Goal: Task Accomplishment & Management: Manage account settings

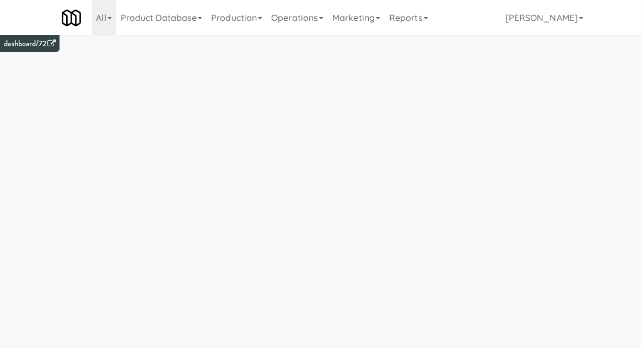
click at [300, 24] on link "Operations" at bounding box center [297, 17] width 61 height 35
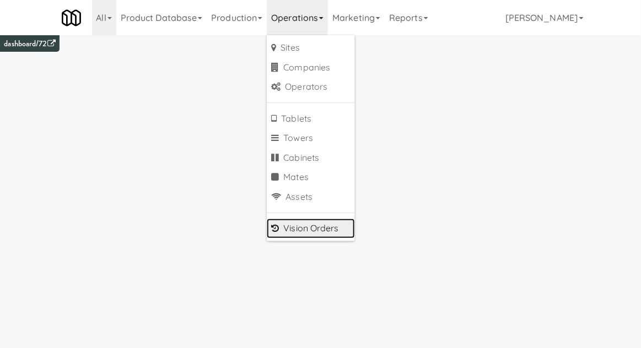
click at [288, 233] on link "Vision Orders" at bounding box center [311, 229] width 88 height 20
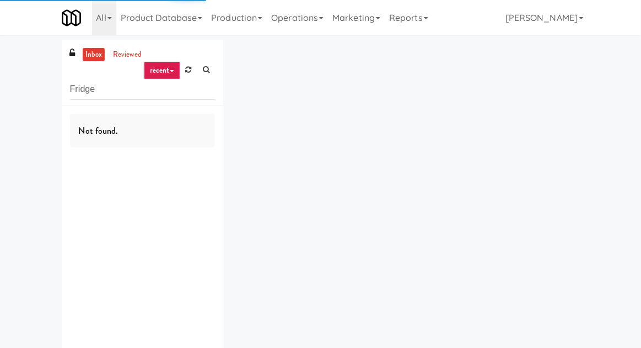
type input "Fridge"
click at [28, 99] on div "inbox reviewed recent all unclear take inventory issue suspicious failed recent…" at bounding box center [320, 215] width 641 height 350
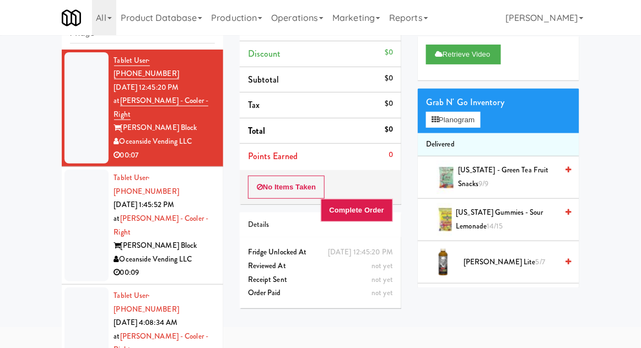
scroll to position [95, 0]
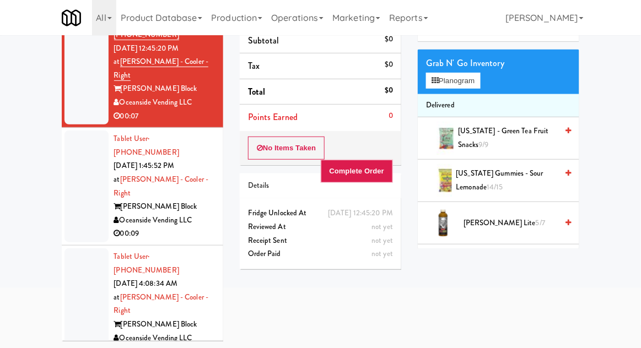
click at [67, 177] on div at bounding box center [86, 187] width 44 height 112
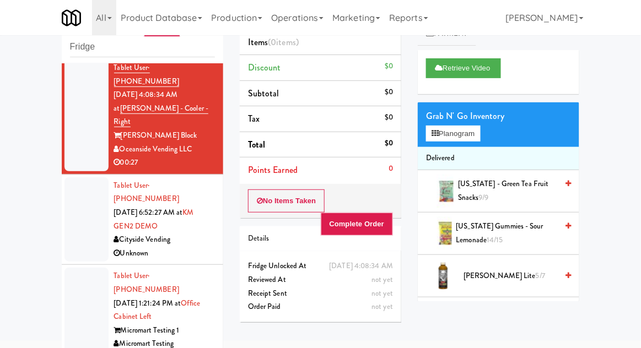
scroll to position [243, 0]
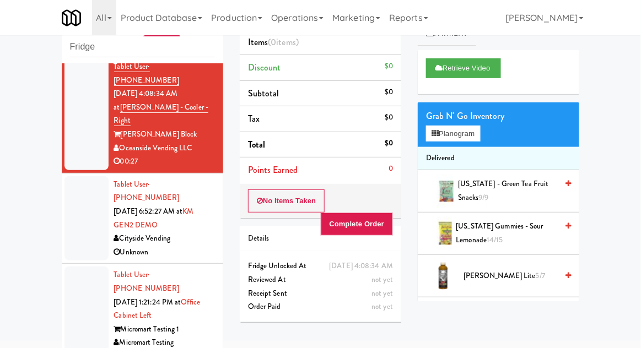
click at [73, 176] on div at bounding box center [86, 218] width 44 height 85
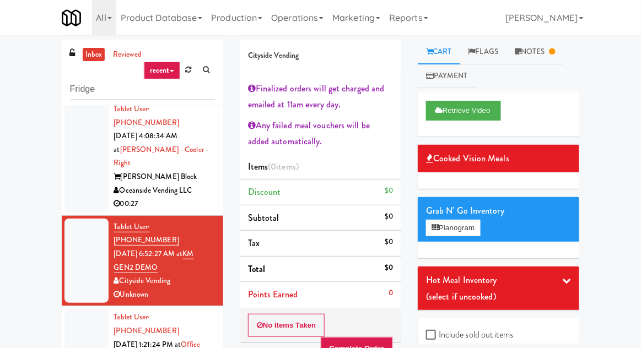
click at [93, 53] on link "inbox" at bounding box center [94, 55] width 23 height 14
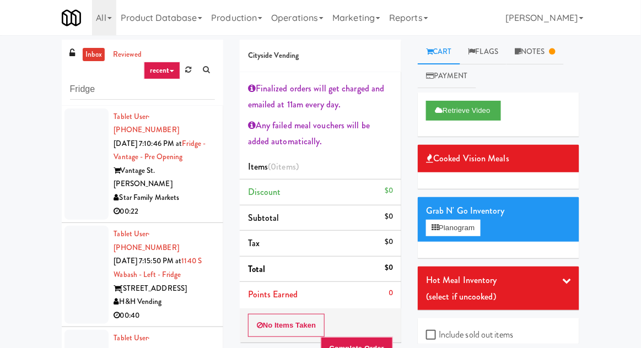
click at [72, 150] on div at bounding box center [86, 165] width 44 height 112
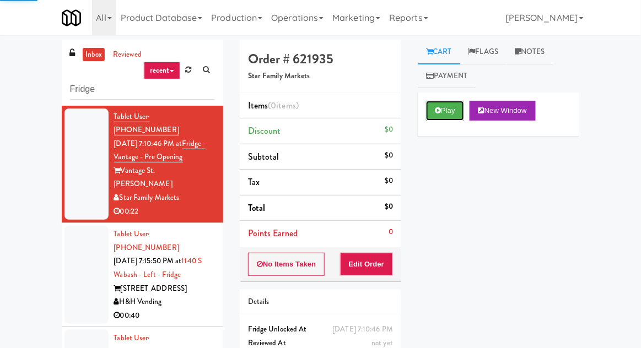
click at [460, 113] on button "Play" at bounding box center [445, 111] width 38 height 20
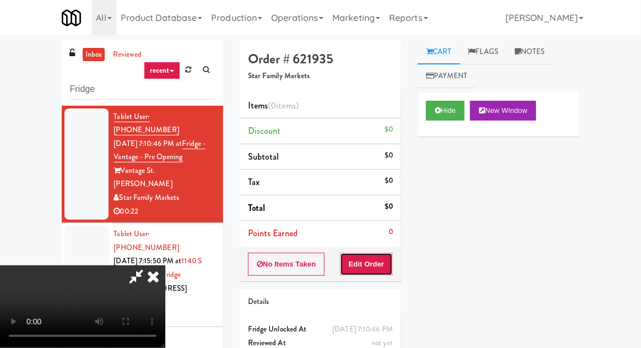
click at [365, 273] on button "Edit Order" at bounding box center [366, 264] width 53 height 23
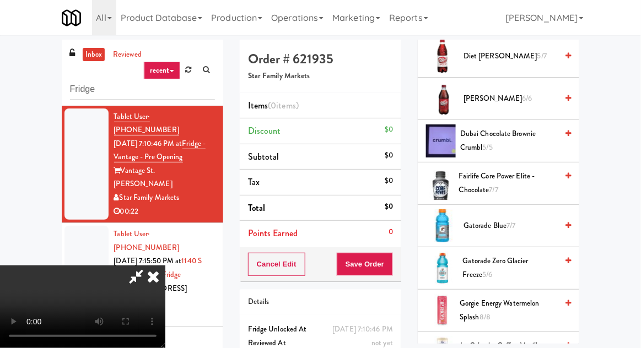
scroll to position [516, 0]
click at [509, 148] on span "Dubai Chocolate Brownie Crumbl 5/5" at bounding box center [508, 141] width 97 height 27
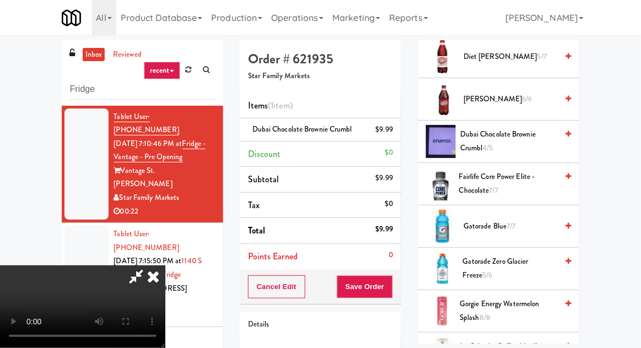
scroll to position [40, 0]
click at [514, 257] on span "Gatorade Zero Glacier Freeze 5/6" at bounding box center [510, 268] width 95 height 27
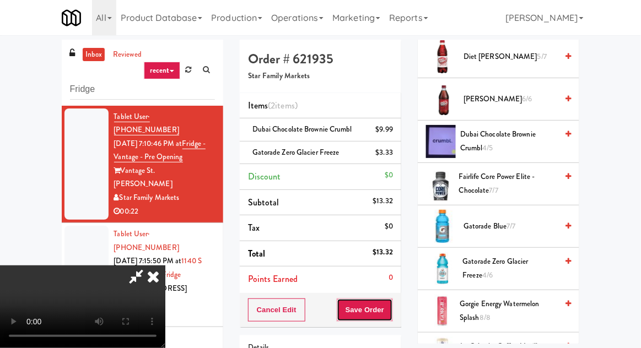
click at [391, 306] on button "Save Order" at bounding box center [365, 310] width 56 height 23
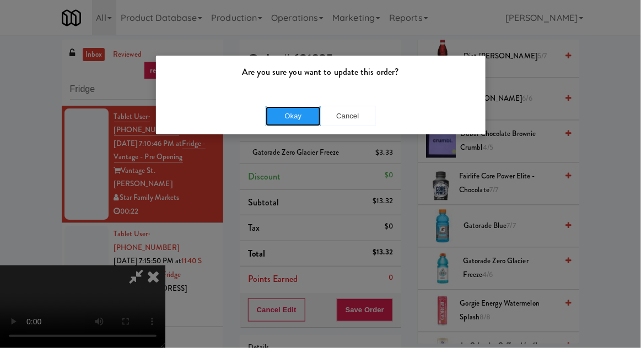
click at [292, 106] on button "Okay" at bounding box center [293, 116] width 55 height 20
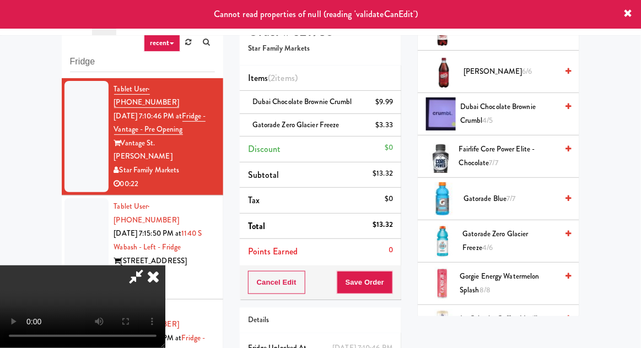
scroll to position [50, 0]
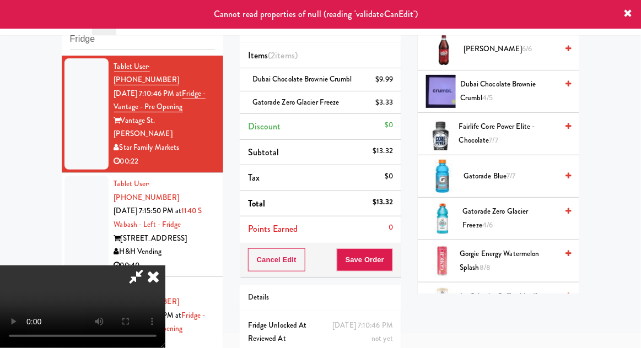
click at [165, 266] on icon at bounding box center [153, 277] width 24 height 22
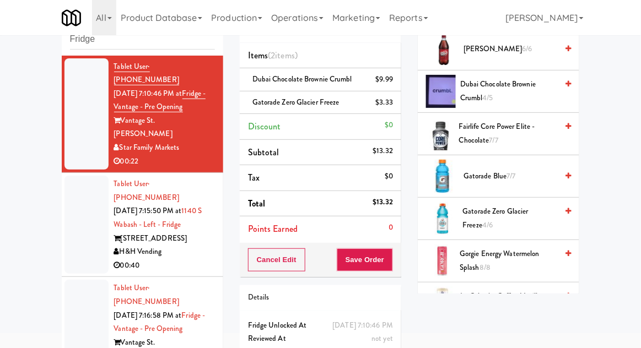
click at [63, 211] on li "Tablet User · (269) 823-3879 [DATE] 7:15:50 PM at [STREET_ADDRESS] - Left - Fri…" at bounding box center [142, 225] width 161 height 104
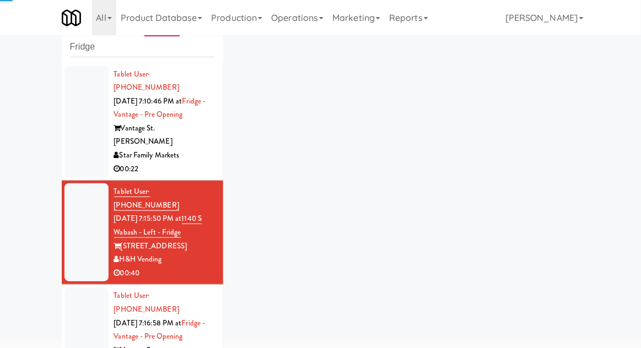
click at [77, 143] on div at bounding box center [86, 122] width 44 height 112
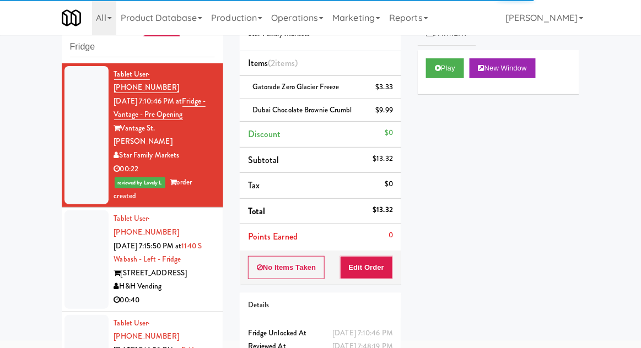
click at [64, 222] on li "Tablet User · (269) 823-3879 [DATE] 7:15:50 PM at [STREET_ADDRESS] - Left - Fri…" at bounding box center [142, 260] width 161 height 104
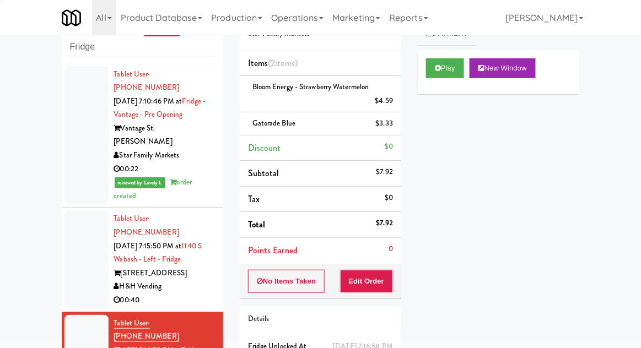
click at [73, 220] on div at bounding box center [86, 259] width 44 height 98
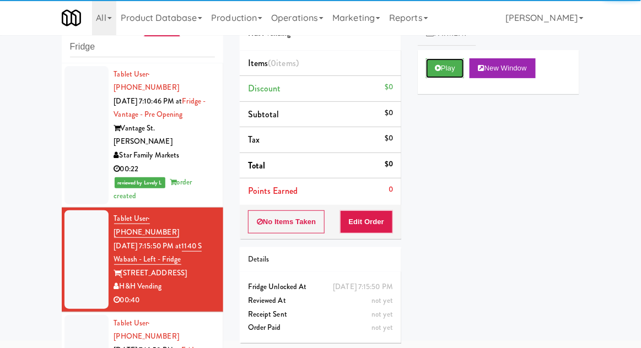
click at [453, 64] on button "Play" at bounding box center [445, 68] width 38 height 20
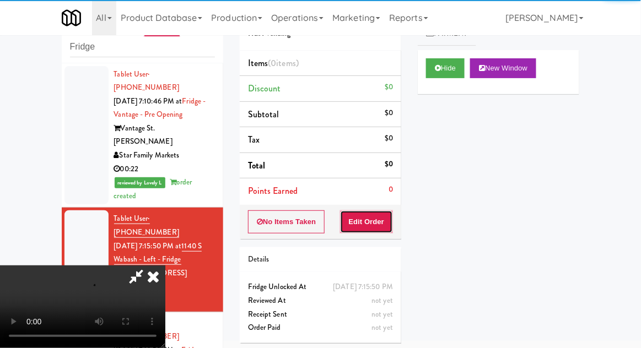
click at [372, 231] on button "Edit Order" at bounding box center [366, 221] width 53 height 23
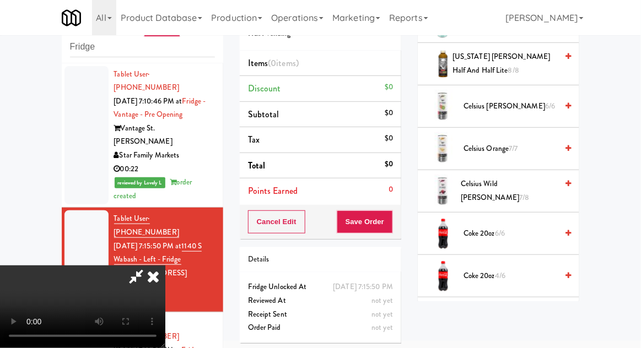
scroll to position [170, 0]
click at [509, 228] on span "Coke 20oz 6/6" at bounding box center [510, 233] width 94 height 14
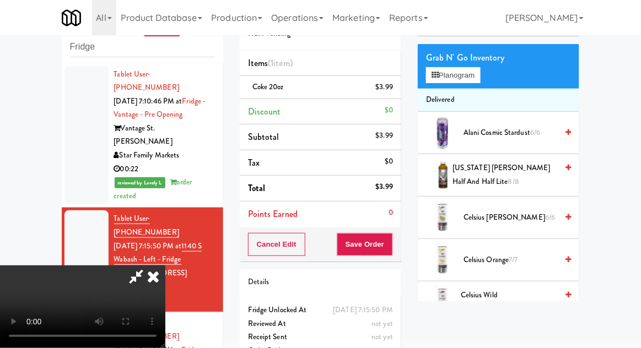
scroll to position [0, 0]
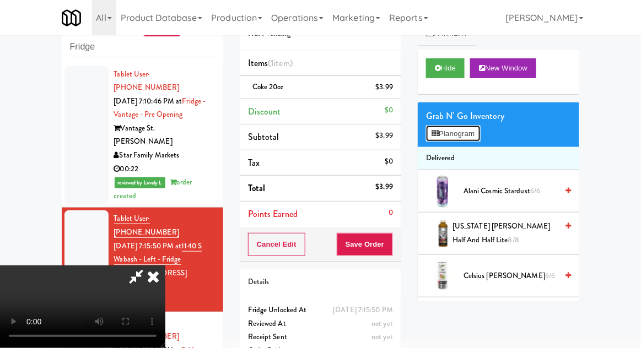
click at [480, 139] on button "Planogram" at bounding box center [453, 134] width 54 height 17
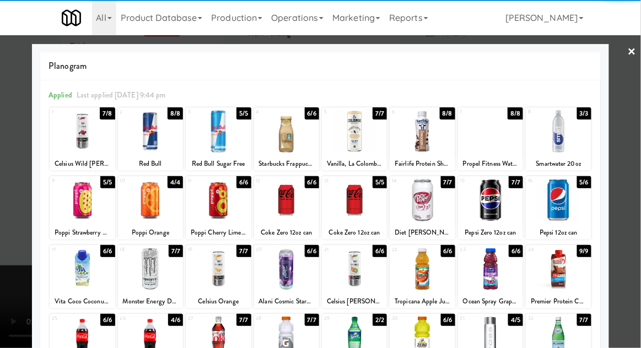
click at [576, 276] on div at bounding box center [558, 269] width 65 height 42
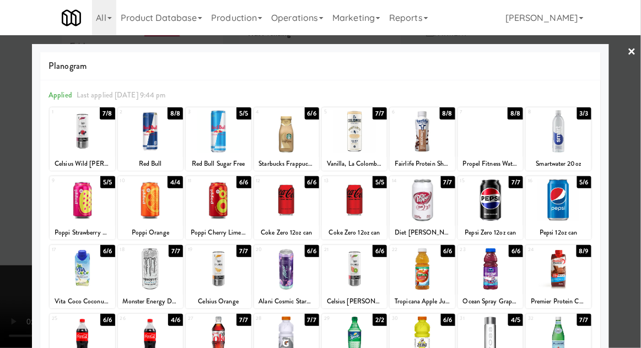
click at [633, 226] on div at bounding box center [320, 174] width 641 height 348
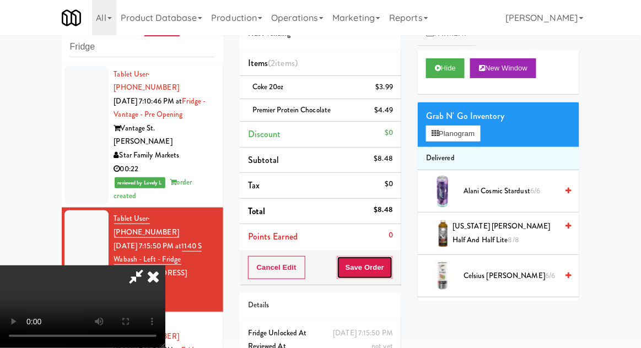
click at [386, 271] on button "Save Order" at bounding box center [365, 267] width 56 height 23
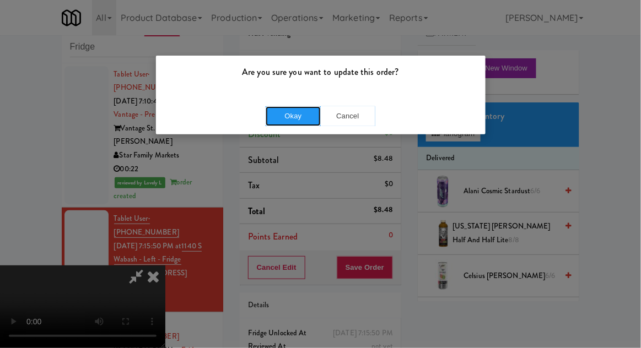
click at [293, 124] on button "Okay" at bounding box center [293, 116] width 55 height 20
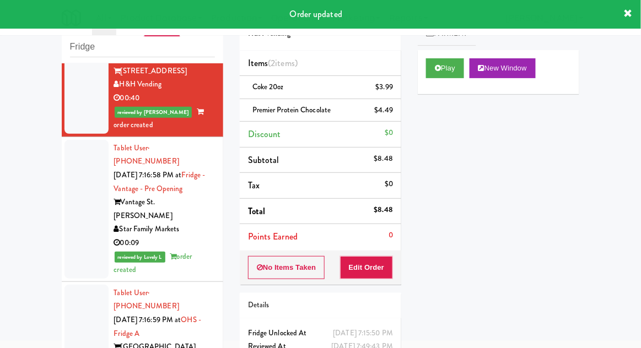
click at [70, 285] on div at bounding box center [86, 334] width 44 height 98
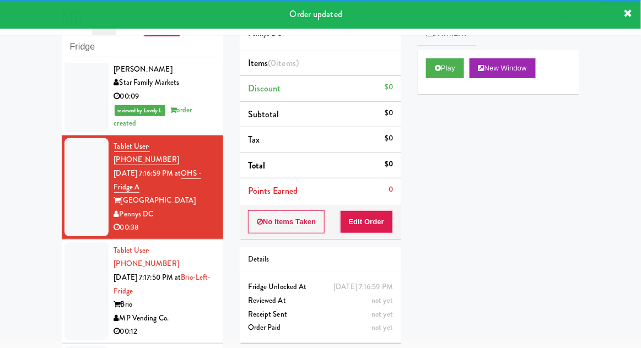
scroll to position [349, 0]
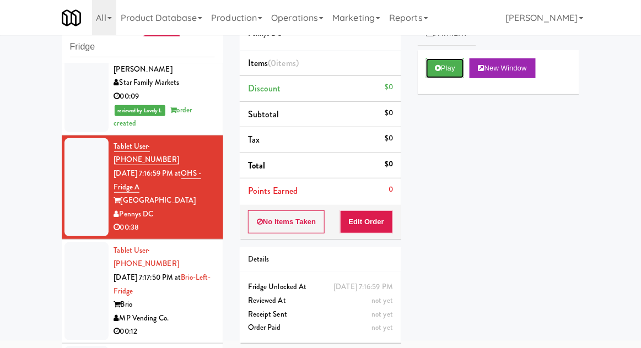
click at [445, 58] on button "Play" at bounding box center [445, 68] width 38 height 20
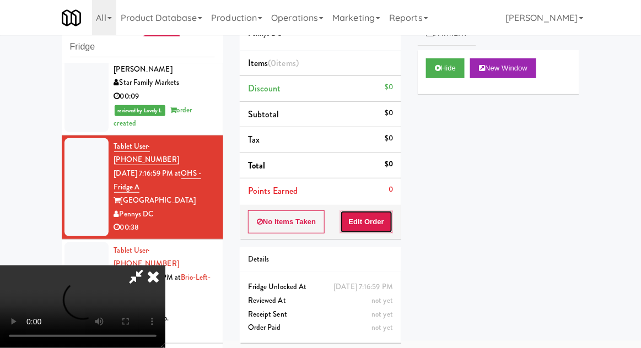
click at [385, 210] on button "Edit Order" at bounding box center [366, 221] width 53 height 23
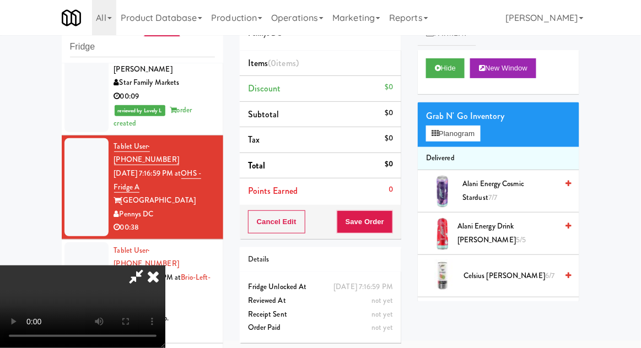
scroll to position [0, 0]
click at [452, 136] on button "Planogram" at bounding box center [453, 134] width 54 height 17
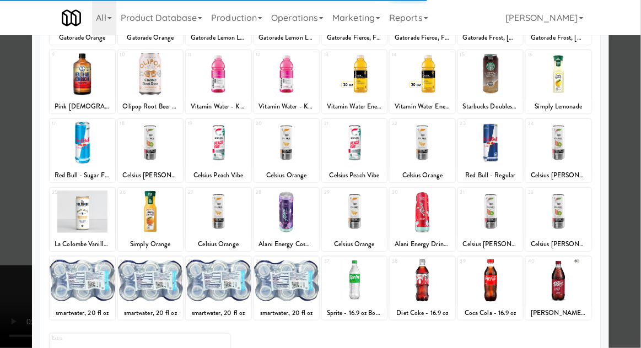
scroll to position [139, 0]
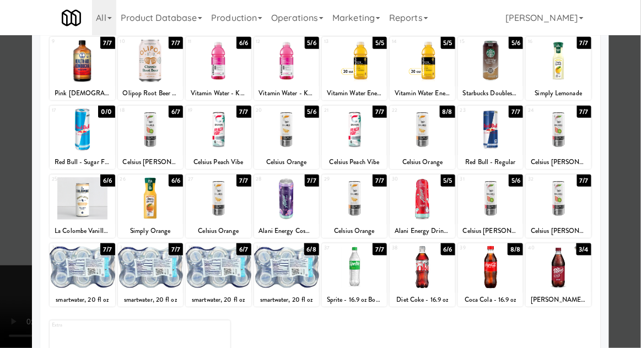
click at [426, 285] on div at bounding box center [422, 267] width 65 height 42
click at [1, 239] on div at bounding box center [320, 174] width 641 height 348
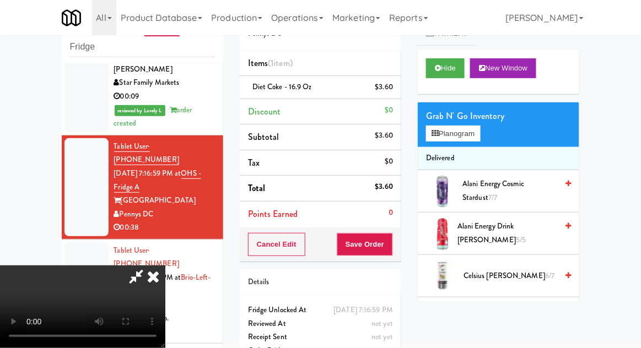
scroll to position [40, 0]
click at [474, 119] on div "Grab N' Go Inventory" at bounding box center [498, 116] width 145 height 17
click at [475, 132] on button "Planogram" at bounding box center [453, 134] width 54 height 17
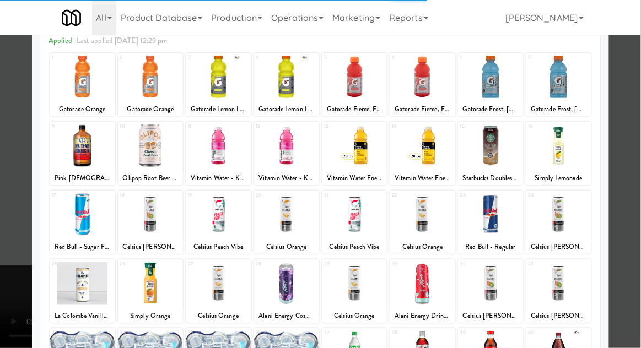
scroll to position [69, 0]
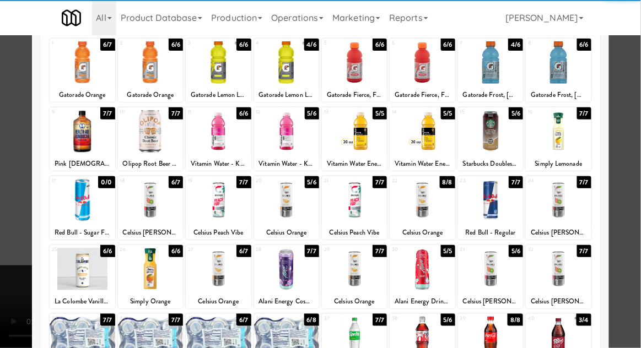
click at [215, 283] on div at bounding box center [218, 269] width 65 height 42
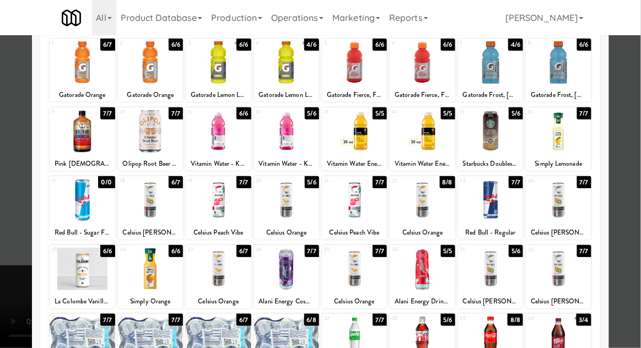
click at [630, 199] on div at bounding box center [320, 174] width 641 height 348
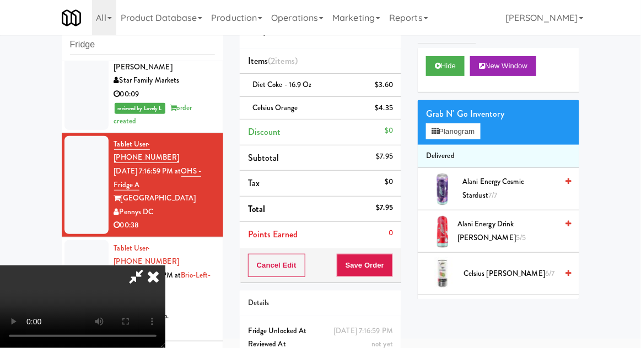
scroll to position [45, 0]
click at [391, 263] on button "Save Order" at bounding box center [365, 265] width 56 height 23
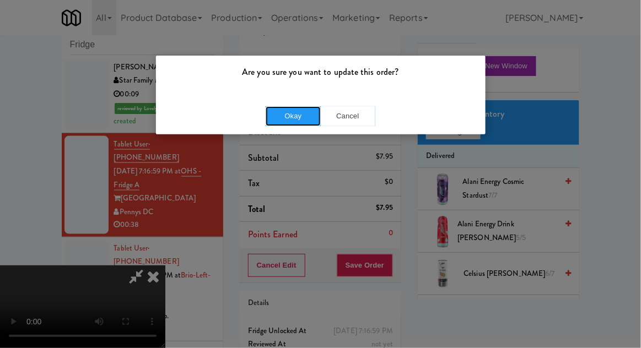
click at [310, 121] on button "Okay" at bounding box center [293, 116] width 55 height 20
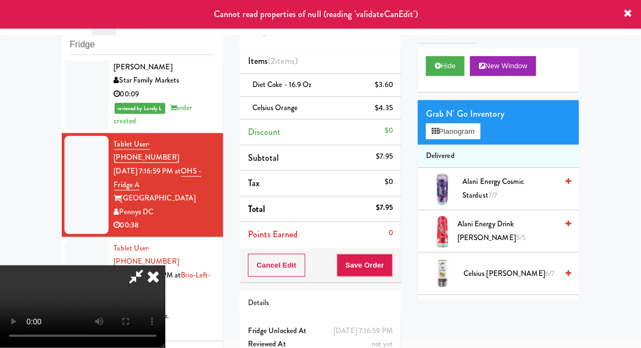
scroll to position [0, 0]
click at [165, 266] on icon at bounding box center [153, 277] width 24 height 22
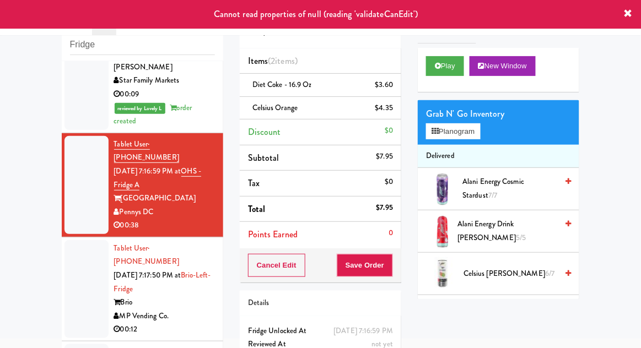
click at [67, 240] on div at bounding box center [86, 289] width 44 height 98
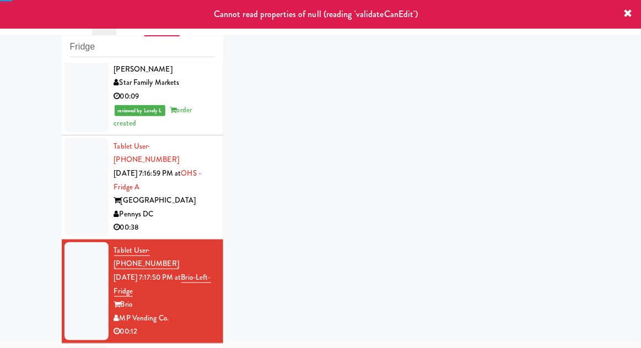
click at [84, 140] on div at bounding box center [86, 187] width 44 height 98
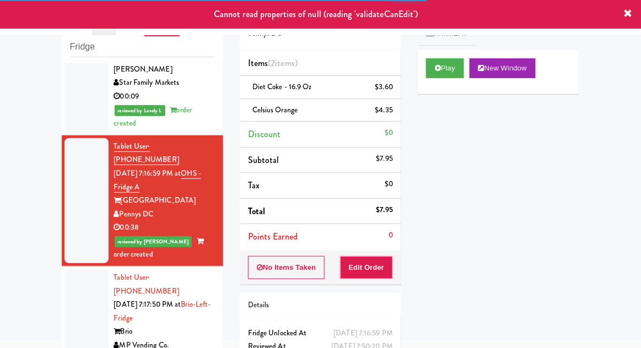
click at [63, 267] on li "Tablet User · (971) 770-4682 [DATE] 7:17:50 PM at Brio-Left- Fridge Brio MP Ven…" at bounding box center [142, 319] width 161 height 104
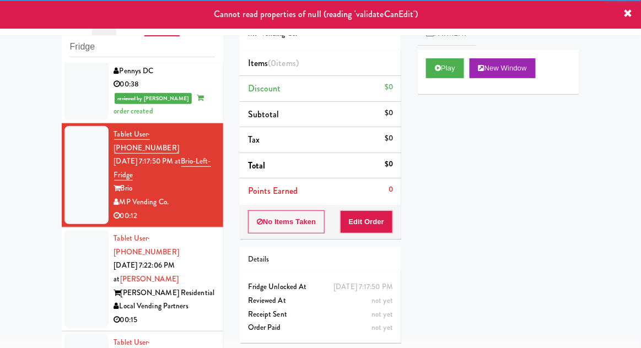
scroll to position [474, 0]
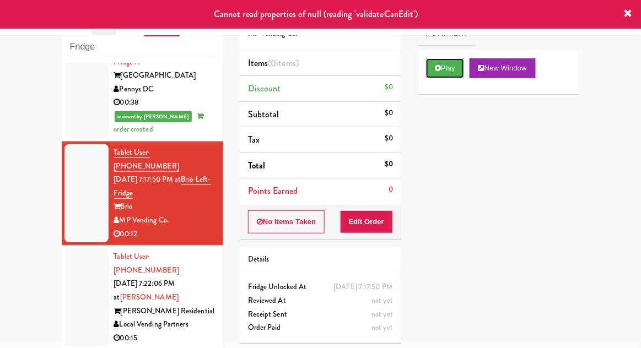
click at [449, 71] on button "Play" at bounding box center [445, 68] width 38 height 20
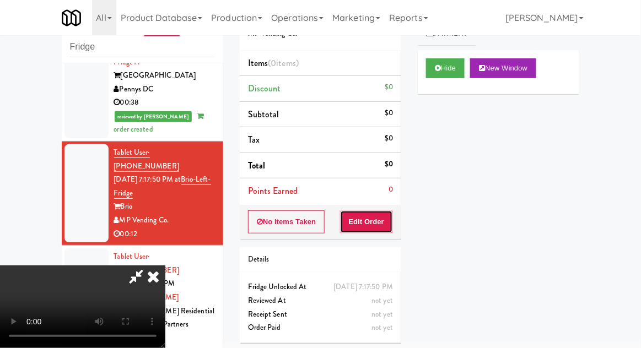
click at [379, 225] on button "Edit Order" at bounding box center [366, 221] width 53 height 23
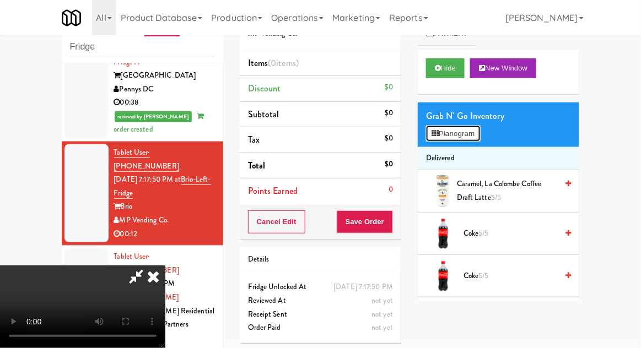
click at [474, 140] on button "Planogram" at bounding box center [453, 134] width 54 height 17
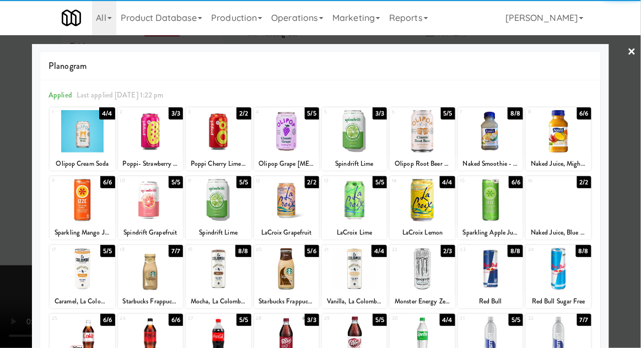
click at [498, 339] on div at bounding box center [490, 338] width 65 height 42
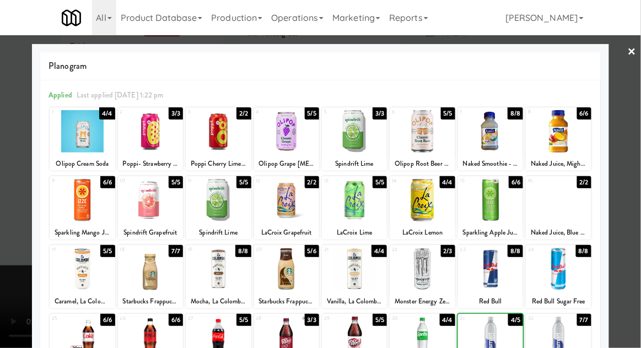
click at [7, 252] on div at bounding box center [320, 174] width 641 height 348
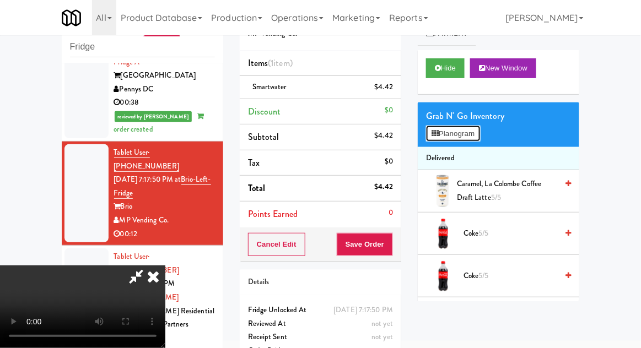
click at [476, 132] on button "Planogram" at bounding box center [453, 134] width 54 height 17
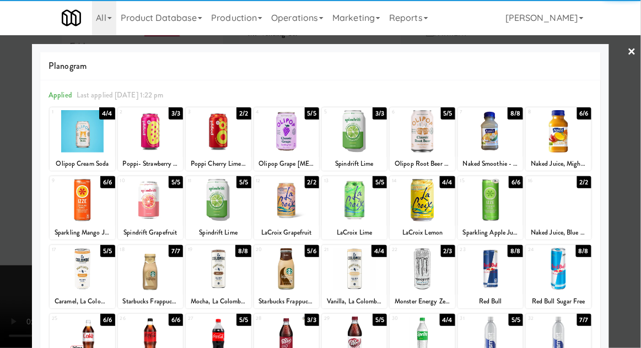
click at [82, 213] on div at bounding box center [82, 200] width 65 height 42
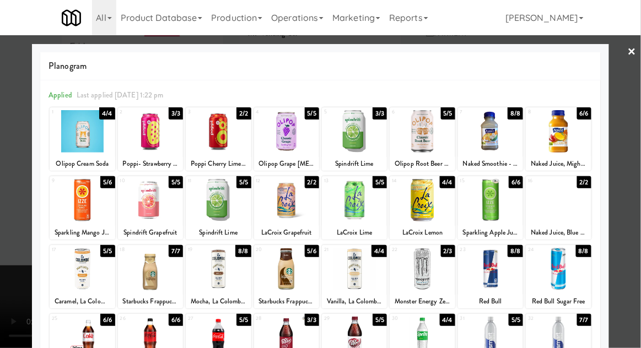
click at [633, 192] on div at bounding box center [320, 174] width 641 height 348
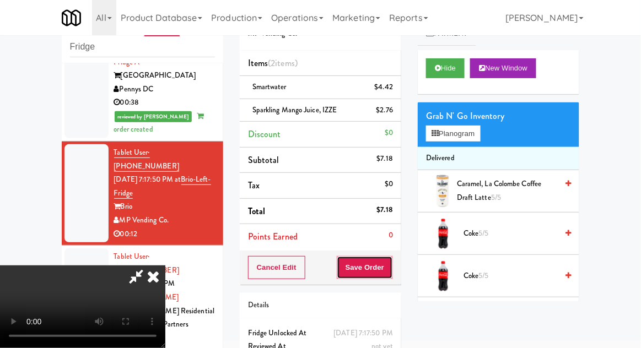
click at [391, 274] on button "Save Order" at bounding box center [365, 267] width 56 height 23
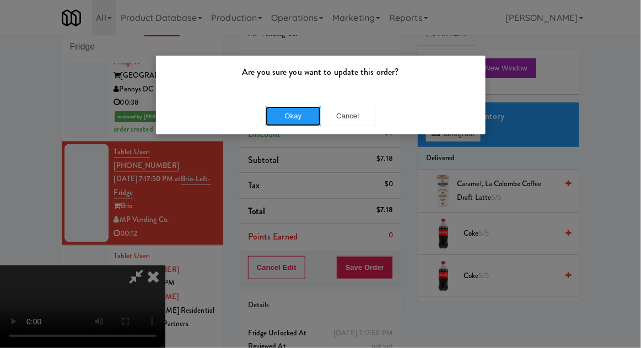
click at [269, 122] on button "Okay" at bounding box center [293, 116] width 55 height 20
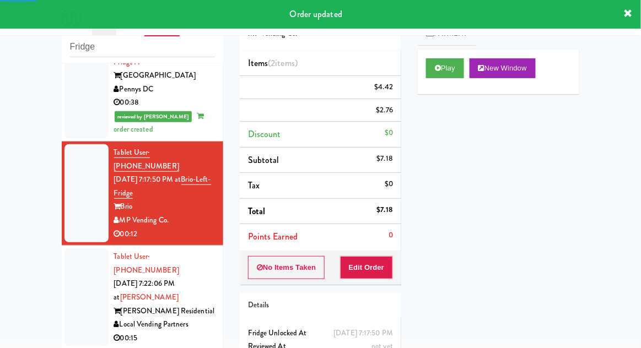
click at [68, 249] on div at bounding box center [86, 298] width 44 height 98
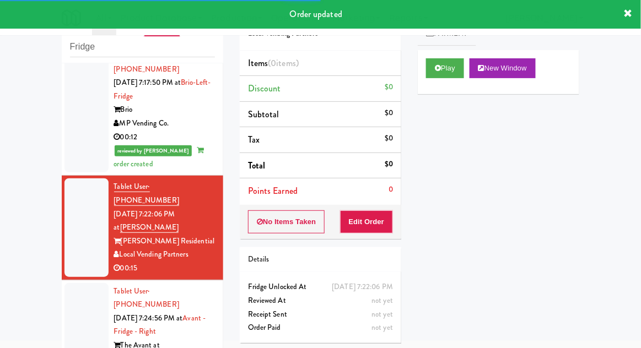
scroll to position [585, 0]
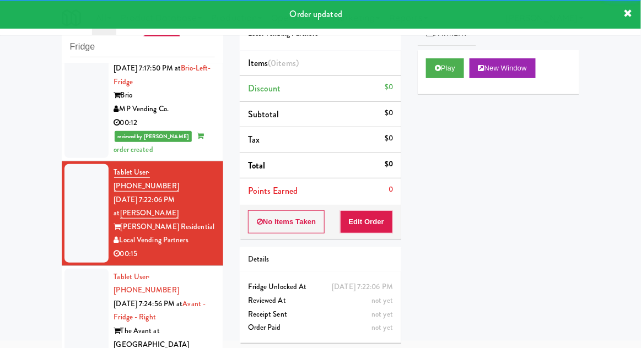
click at [449, 45] on link "Payment" at bounding box center [447, 33] width 58 height 25
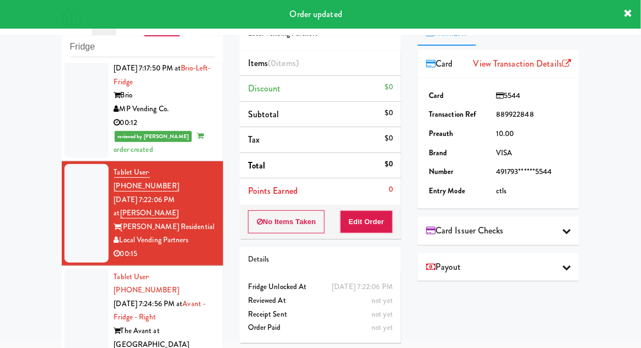
scroll to position [0, 0]
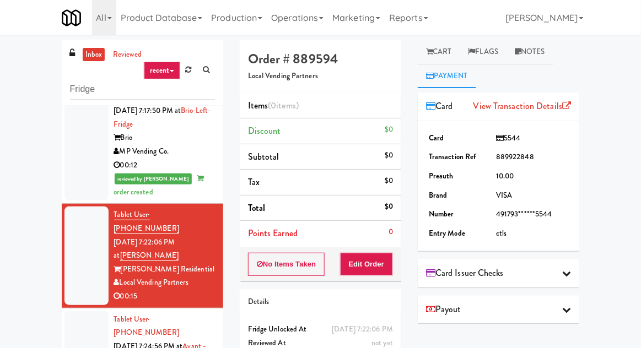
click at [452, 54] on link "Cart" at bounding box center [439, 52] width 42 height 25
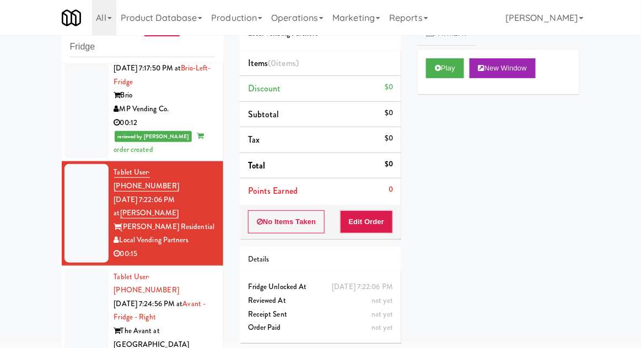
scroll to position [42, 0]
click at [452, 71] on button "Play" at bounding box center [445, 68] width 38 height 20
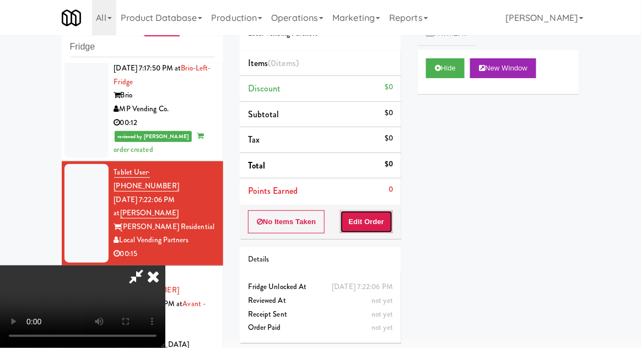
click at [378, 222] on button "Edit Order" at bounding box center [366, 221] width 53 height 23
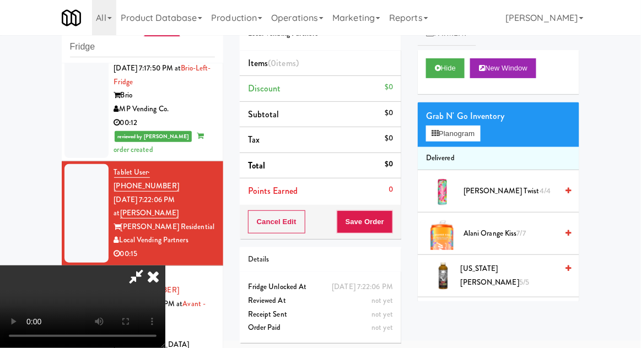
click at [470, 112] on div "Grab N' Go Inventory" at bounding box center [498, 116] width 145 height 17
click at [468, 135] on button "Planogram" at bounding box center [453, 134] width 54 height 17
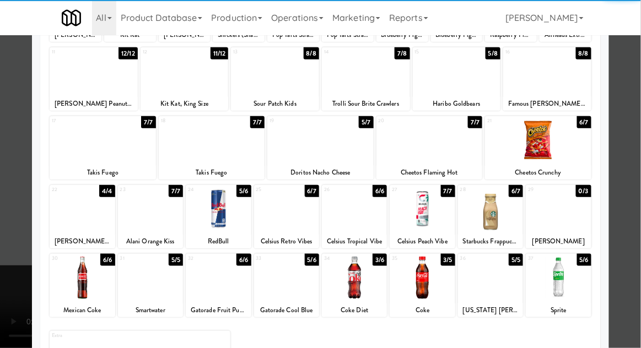
scroll to position [139, 0]
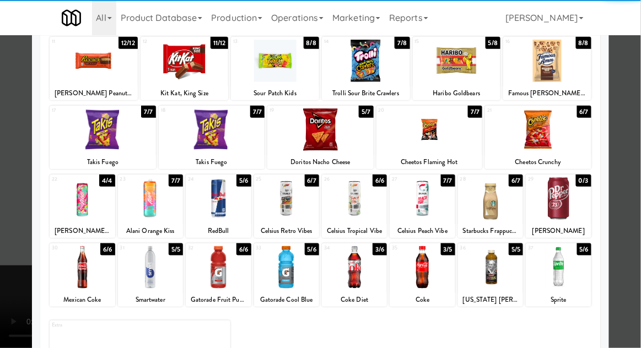
click at [74, 284] on div at bounding box center [82, 267] width 65 height 42
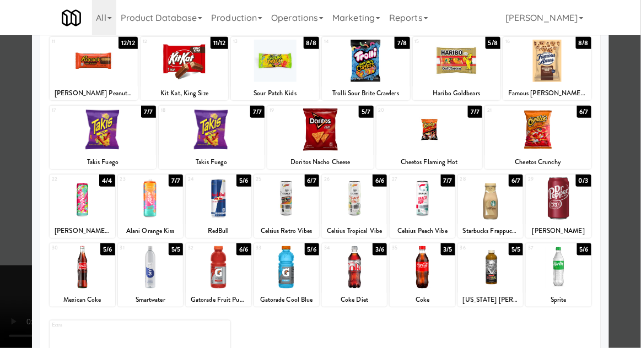
click at [623, 226] on div at bounding box center [320, 174] width 641 height 348
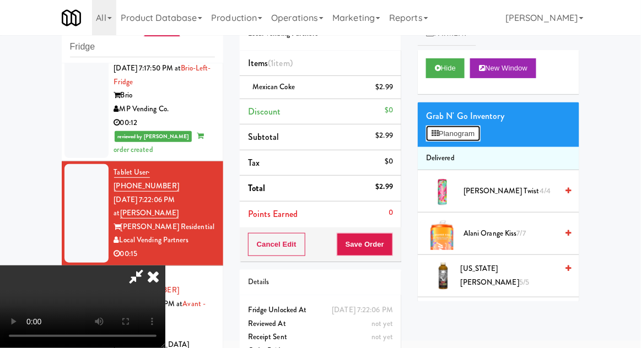
click at [467, 136] on button "Planogram" at bounding box center [453, 134] width 54 height 17
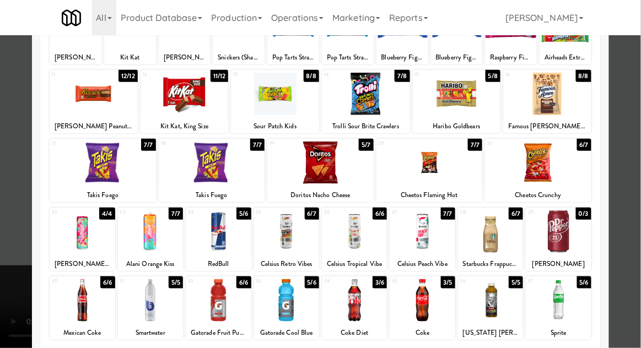
scroll to position [108, 0]
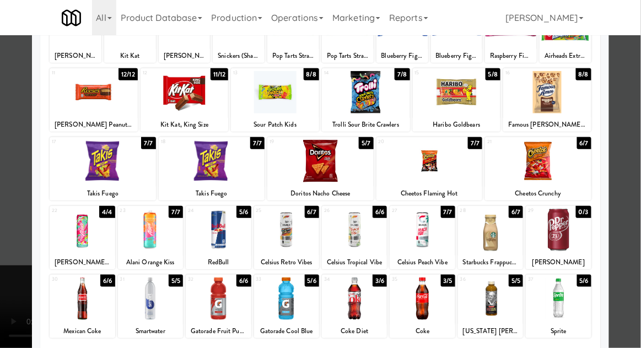
click at [73, 295] on div at bounding box center [82, 299] width 65 height 42
click at [625, 226] on div at bounding box center [320, 174] width 641 height 348
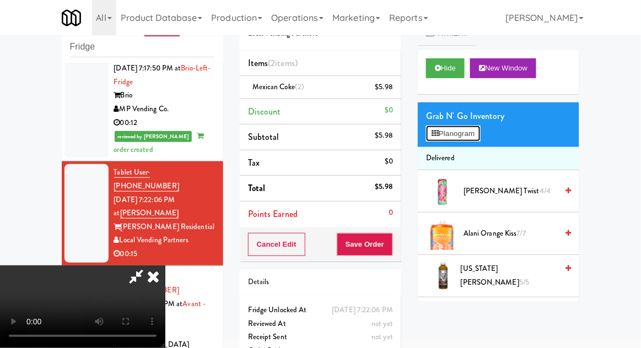
click at [465, 133] on button "Planogram" at bounding box center [453, 134] width 54 height 17
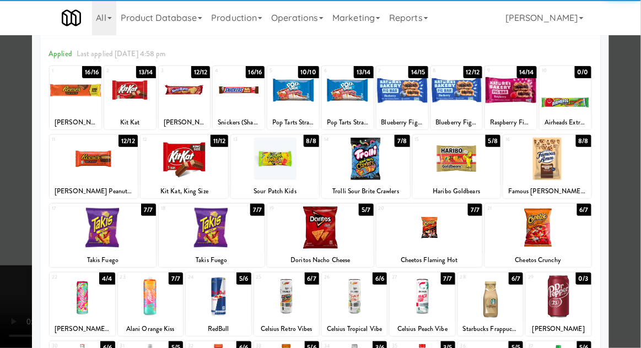
scroll to position [54, 0]
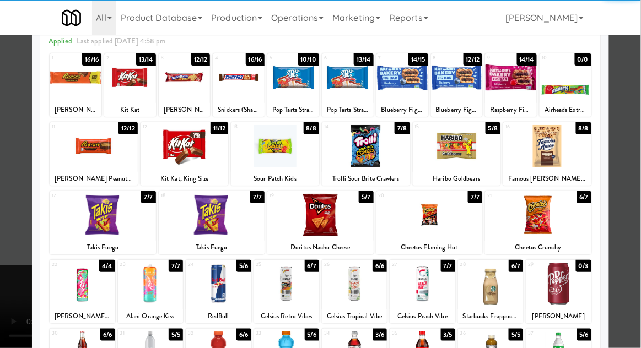
click at [74, 337] on div "30" at bounding box center [67, 333] width 30 height 9
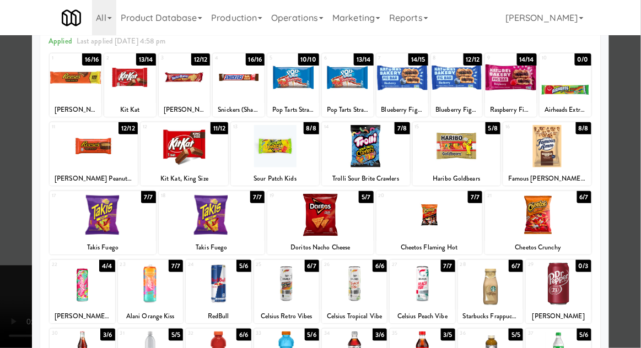
click at [636, 198] on div at bounding box center [320, 174] width 641 height 348
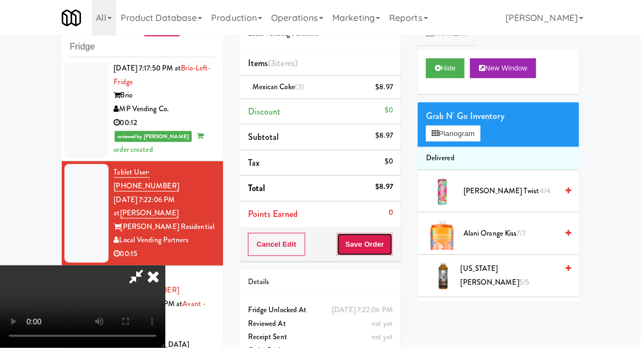
click at [392, 247] on button "Save Order" at bounding box center [365, 244] width 56 height 23
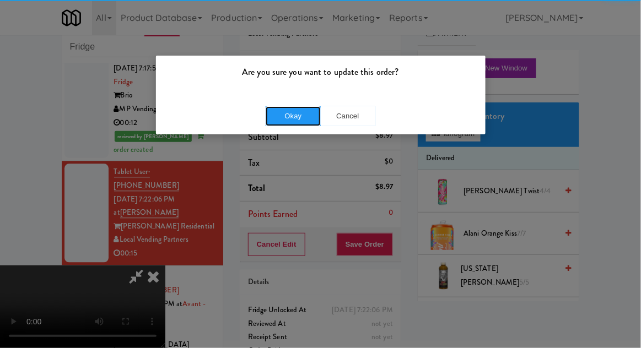
click at [276, 118] on button "Okay" at bounding box center [293, 116] width 55 height 20
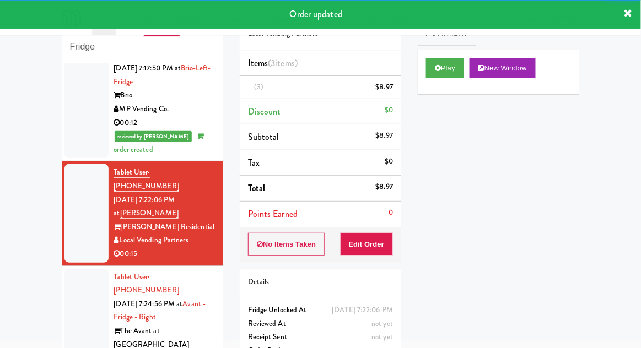
click at [73, 269] on div at bounding box center [86, 325] width 44 height 112
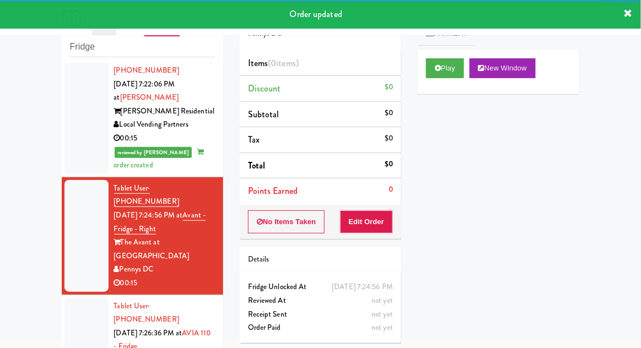
scroll to position [701, 0]
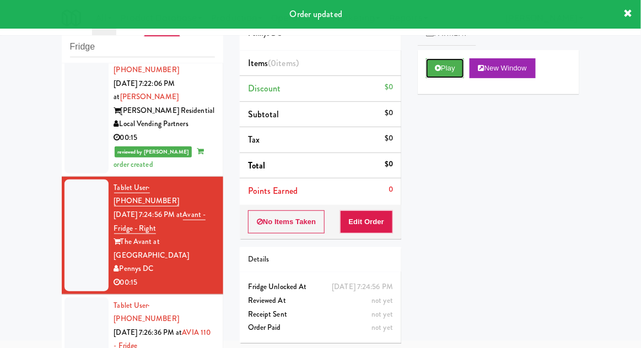
click at [458, 75] on button "Play" at bounding box center [445, 68] width 38 height 20
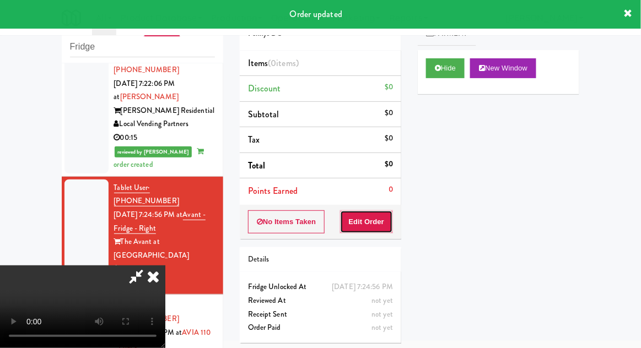
click at [380, 230] on button "Edit Order" at bounding box center [366, 221] width 53 height 23
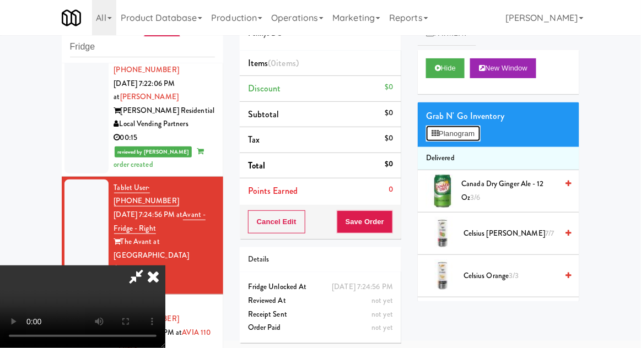
click at [480, 139] on button "Planogram" at bounding box center [453, 134] width 54 height 17
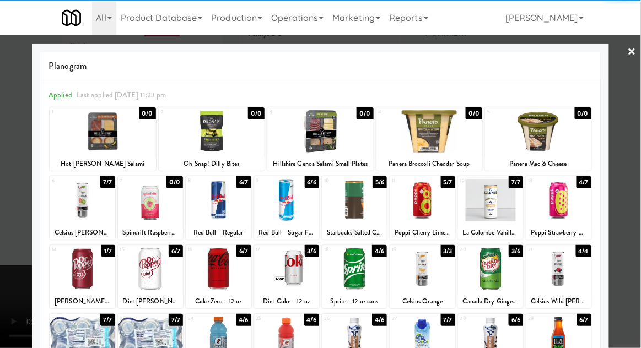
click at [499, 210] on div at bounding box center [490, 200] width 65 height 42
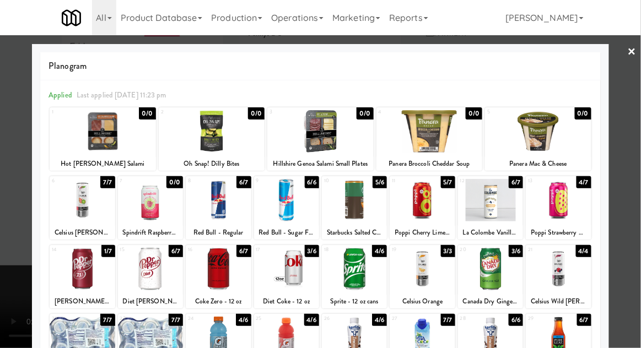
click at [633, 181] on div at bounding box center [320, 174] width 641 height 348
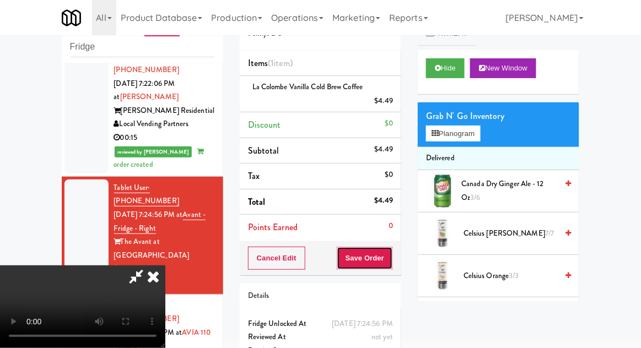
click at [391, 262] on button "Save Order" at bounding box center [365, 258] width 56 height 23
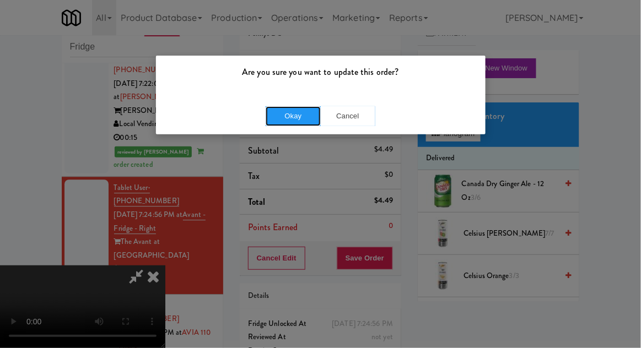
click at [277, 120] on button "Okay" at bounding box center [293, 116] width 55 height 20
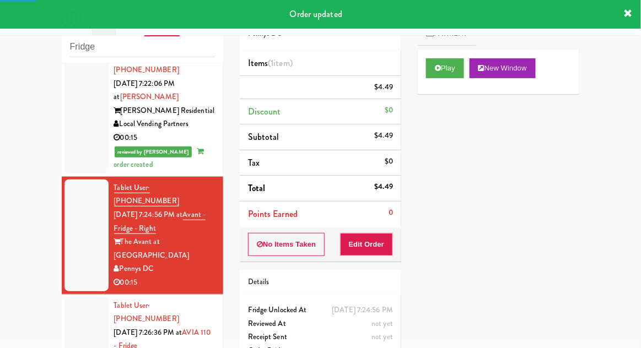
click at [67, 298] on div at bounding box center [86, 347] width 44 height 98
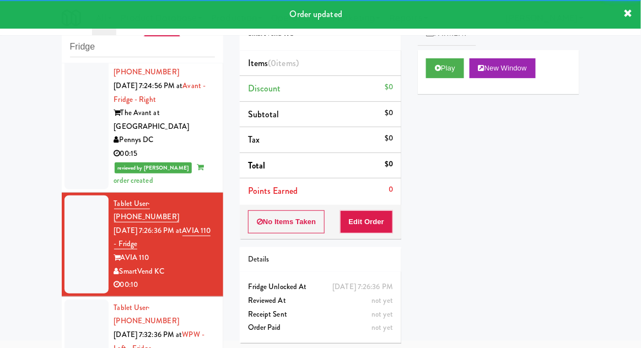
scroll to position [830, 0]
click at [441, 77] on button "Play" at bounding box center [445, 68] width 38 height 20
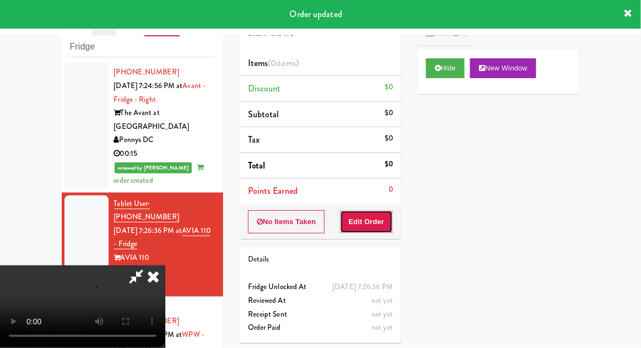
click at [380, 225] on button "Edit Order" at bounding box center [366, 221] width 53 height 23
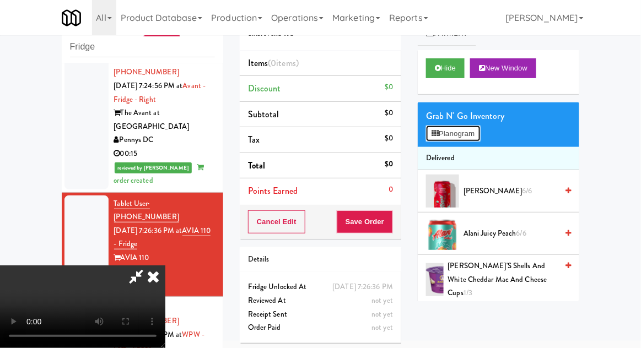
click at [463, 136] on button "Planogram" at bounding box center [453, 134] width 54 height 17
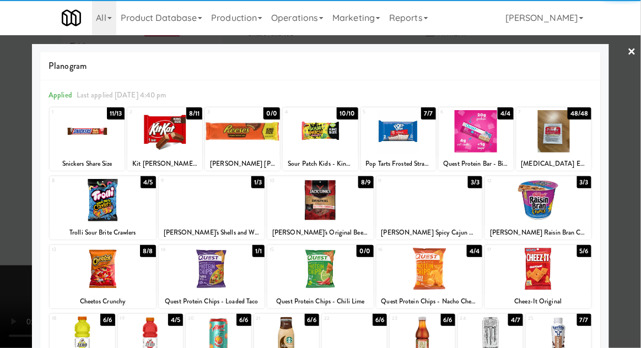
click at [503, 344] on div at bounding box center [490, 338] width 65 height 42
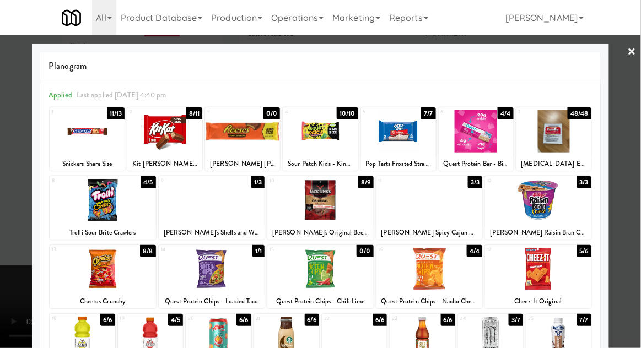
click at [6, 259] on div at bounding box center [320, 174] width 641 height 348
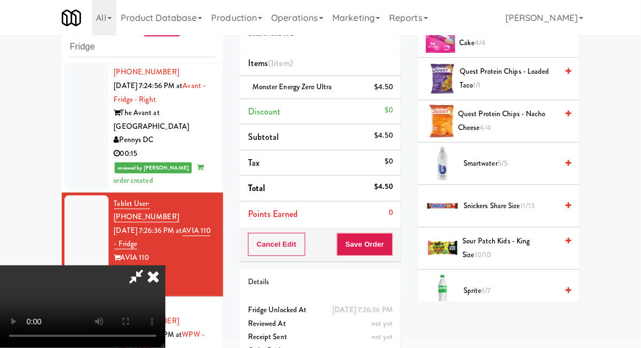
scroll to position [1009, 0]
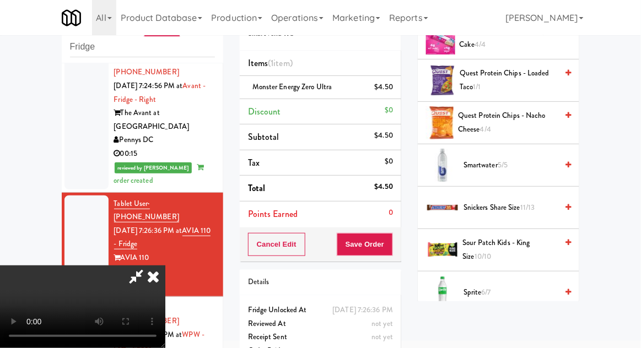
click at [521, 236] on span "Sour Patch Kids - King Size 10/10" at bounding box center [510, 249] width 95 height 27
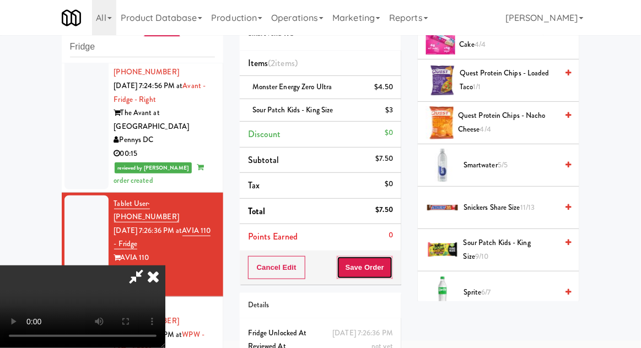
click at [391, 272] on button "Save Order" at bounding box center [365, 267] width 56 height 23
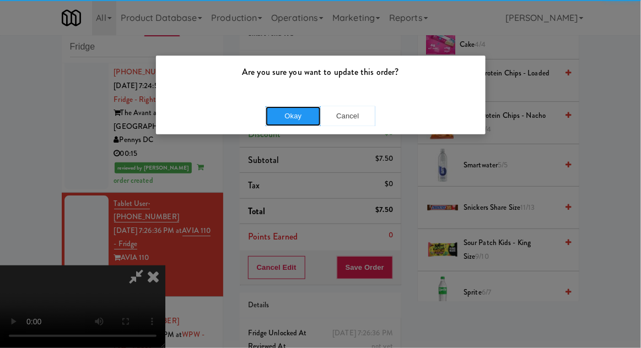
click at [274, 117] on button "Okay" at bounding box center [293, 116] width 55 height 20
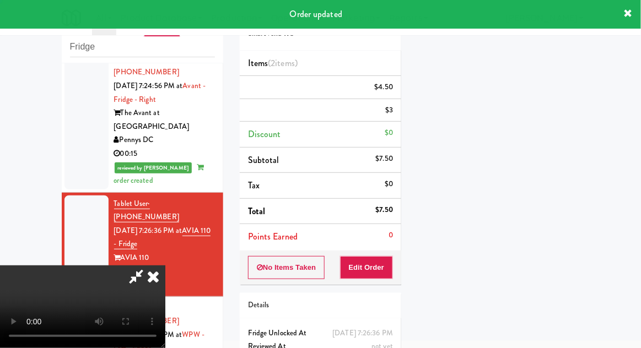
scroll to position [109, 0]
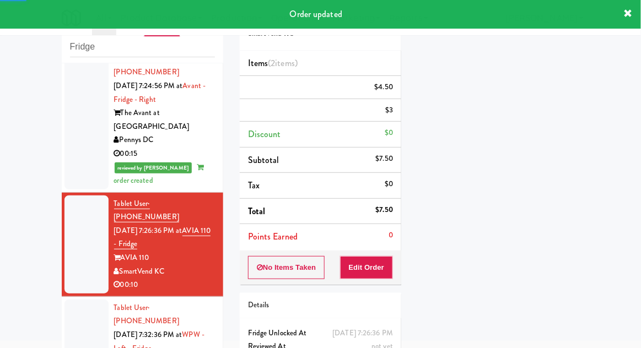
click at [77, 300] on div at bounding box center [86, 349] width 44 height 98
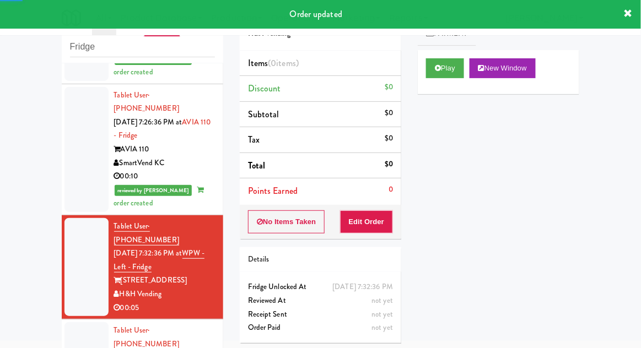
scroll to position [943, 0]
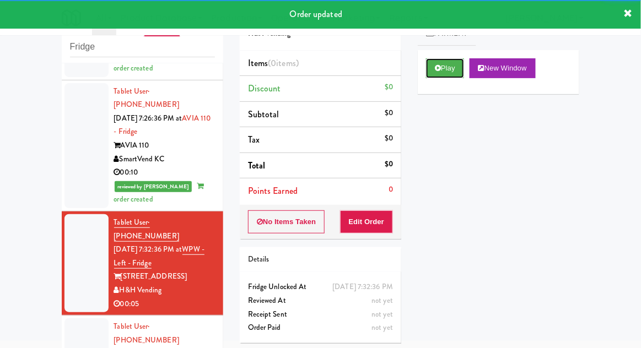
click at [450, 62] on button "Play" at bounding box center [445, 68] width 38 height 20
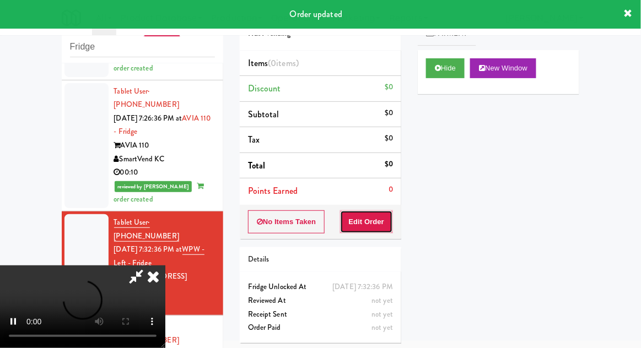
click at [379, 212] on button "Edit Order" at bounding box center [366, 221] width 53 height 23
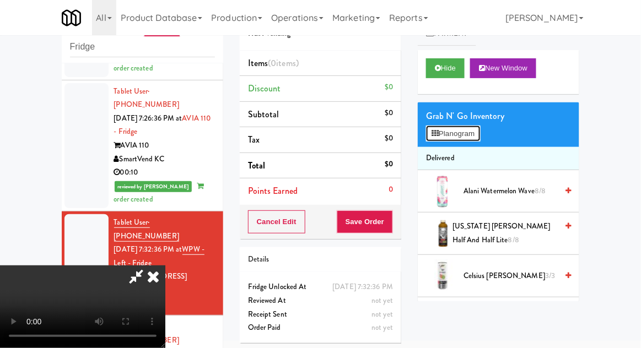
click at [464, 127] on button "Planogram" at bounding box center [453, 134] width 54 height 17
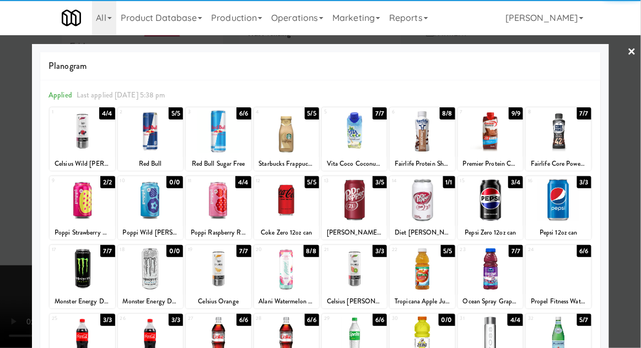
click at [276, 204] on div at bounding box center [286, 200] width 65 height 42
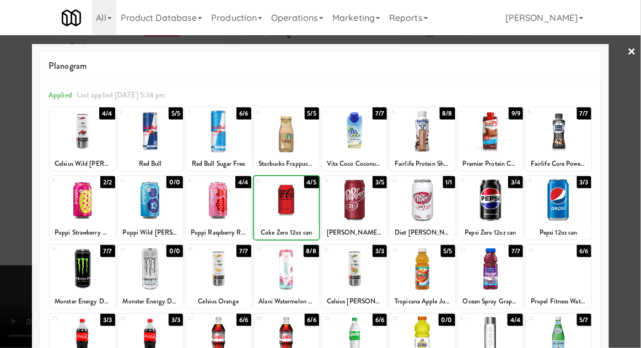
click at [628, 184] on div at bounding box center [320, 174] width 641 height 348
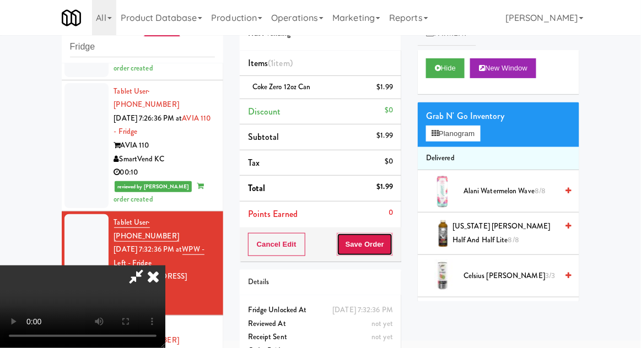
click at [392, 252] on button "Save Order" at bounding box center [365, 244] width 56 height 23
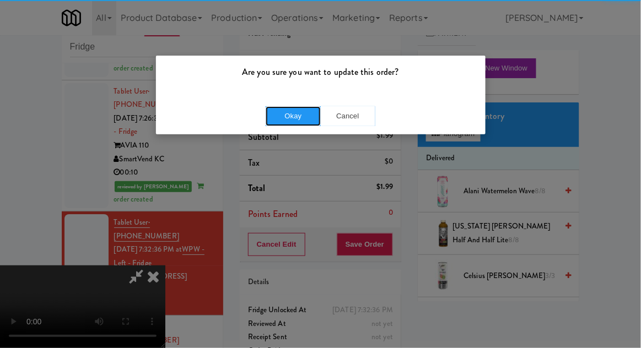
click at [284, 120] on button "Okay" at bounding box center [293, 116] width 55 height 20
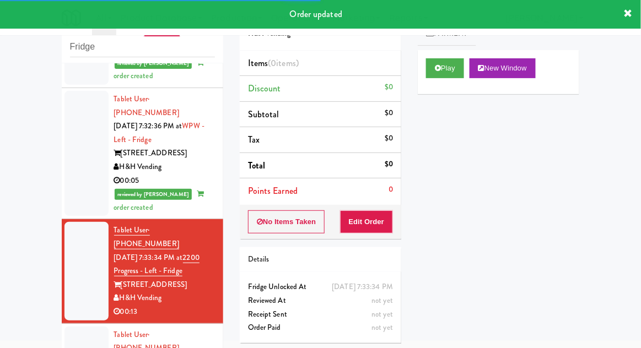
scroll to position [1063, 0]
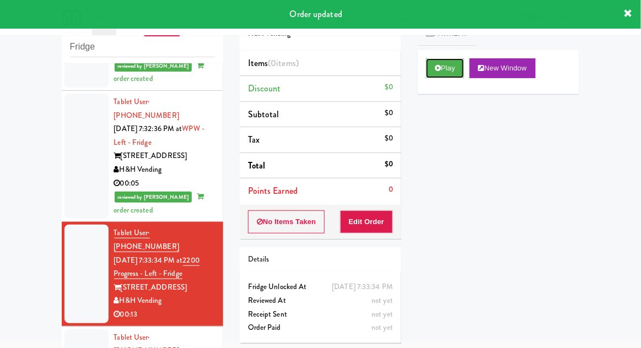
click at [447, 69] on button "Play" at bounding box center [445, 68] width 38 height 20
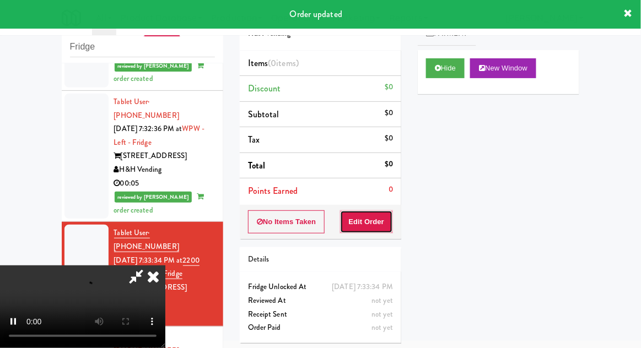
click at [377, 227] on button "Edit Order" at bounding box center [366, 221] width 53 height 23
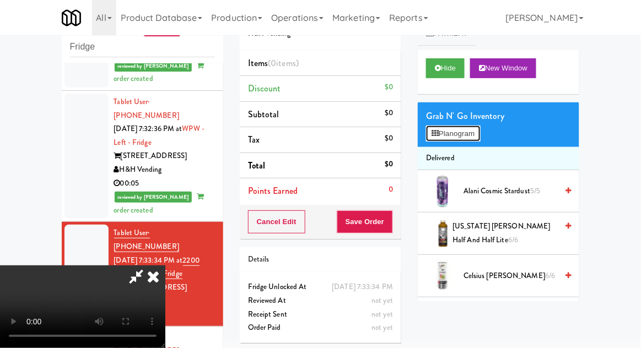
click at [468, 139] on button "Planogram" at bounding box center [453, 134] width 54 height 17
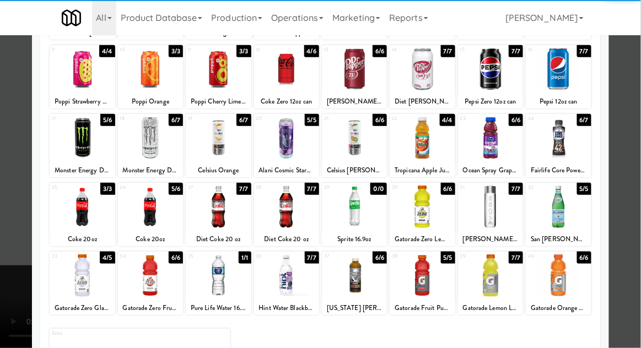
scroll to position [133, 0]
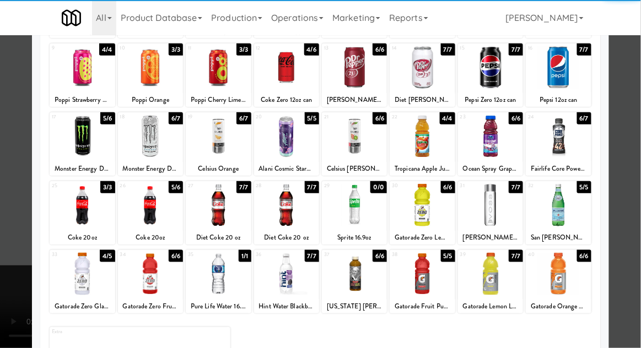
click at [370, 207] on div at bounding box center [354, 205] width 65 height 42
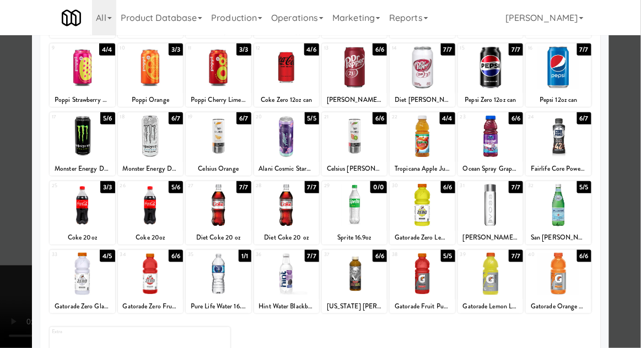
click at [8, 249] on div at bounding box center [320, 174] width 641 height 348
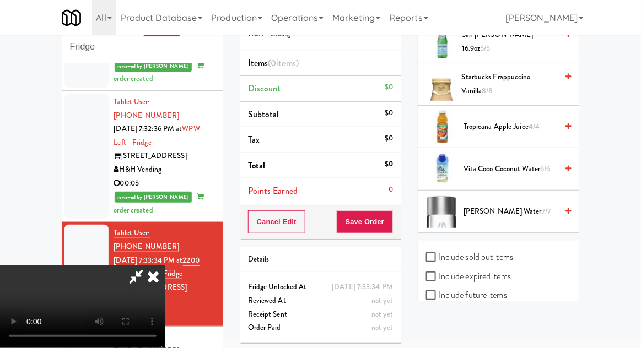
click at [496, 253] on label "Include sold out items" at bounding box center [469, 257] width 87 height 17
click at [439, 253] on input "Include sold out items" at bounding box center [432, 257] width 13 height 9
checkbox input "true"
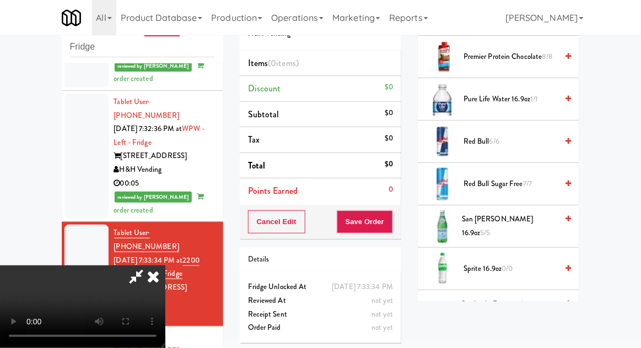
scroll to position [1407, 0]
click at [512, 264] on span "0/0" at bounding box center [506, 269] width 11 height 10
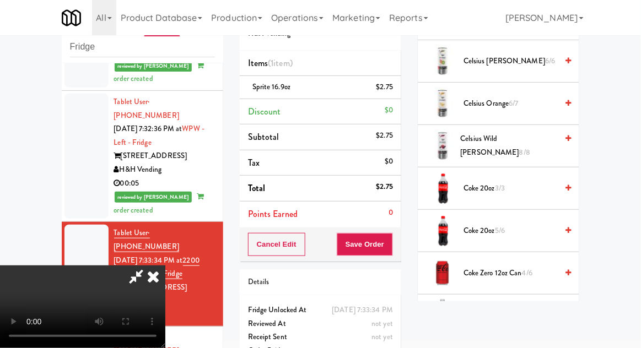
scroll to position [0, 0]
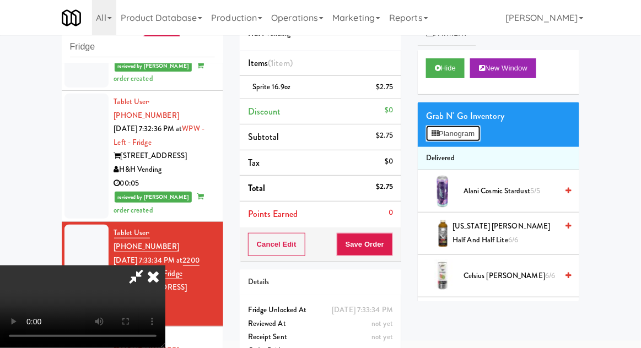
click at [480, 139] on button "Planogram" at bounding box center [453, 134] width 54 height 17
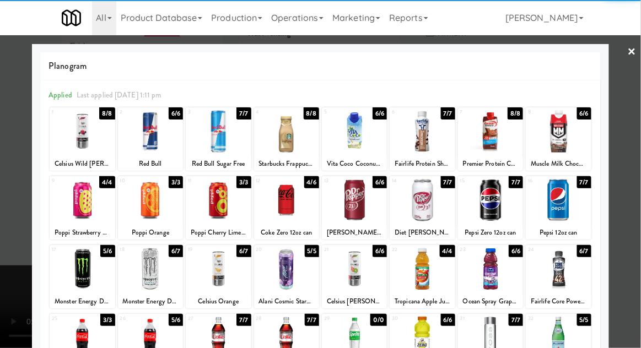
click at [208, 337] on div at bounding box center [218, 338] width 65 height 42
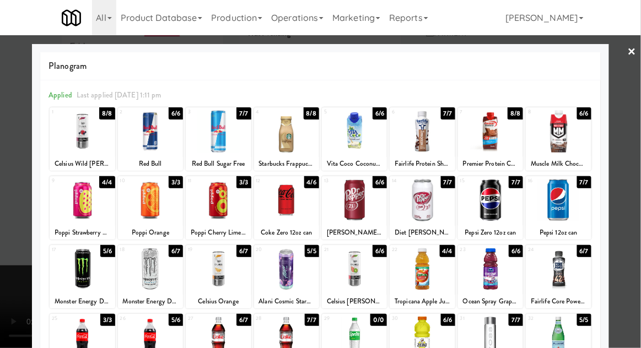
click at [1, 268] on div at bounding box center [320, 174] width 641 height 348
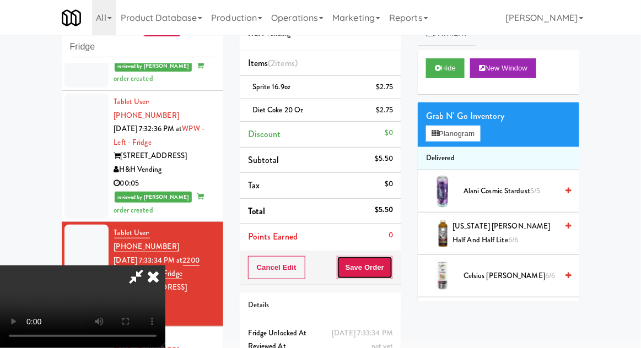
click at [391, 269] on button "Save Order" at bounding box center [365, 267] width 56 height 23
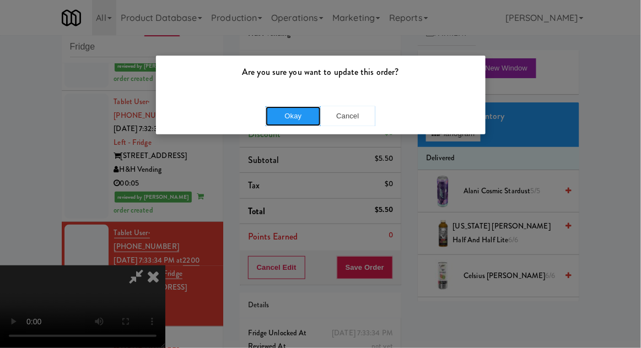
click at [278, 121] on button "Okay" at bounding box center [293, 116] width 55 height 20
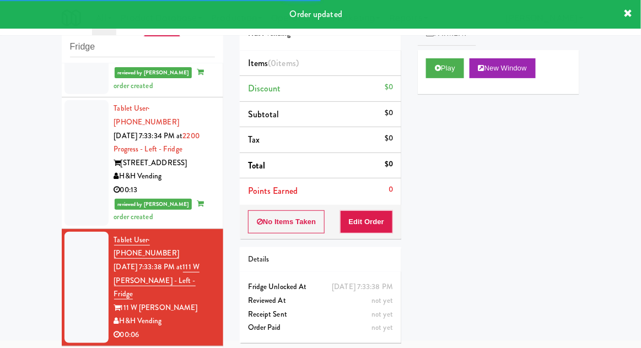
scroll to position [1189, 0]
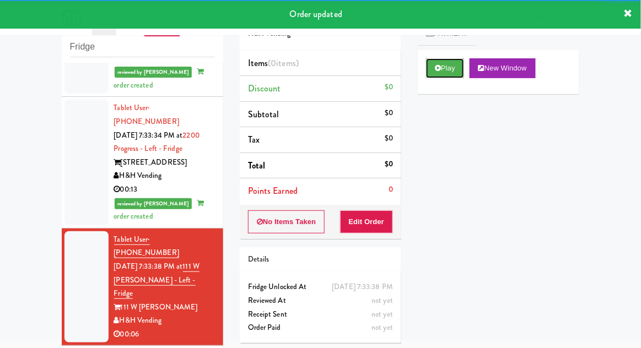
click at [452, 75] on button "Play" at bounding box center [445, 68] width 38 height 20
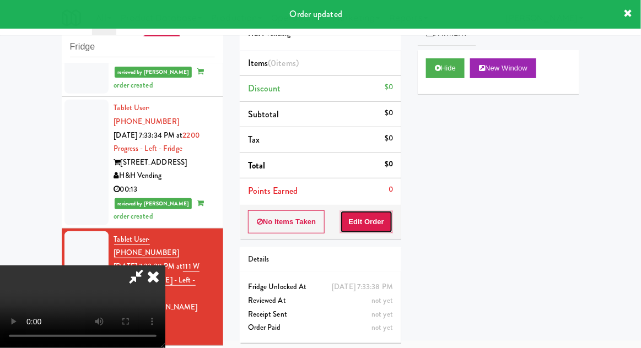
click at [380, 212] on button "Edit Order" at bounding box center [366, 221] width 53 height 23
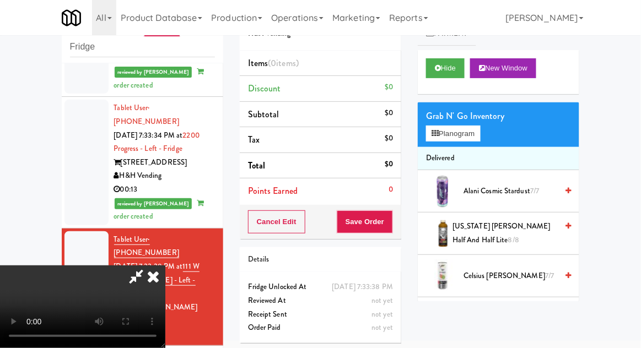
scroll to position [40, 0]
click at [476, 127] on button "Planogram" at bounding box center [453, 134] width 54 height 17
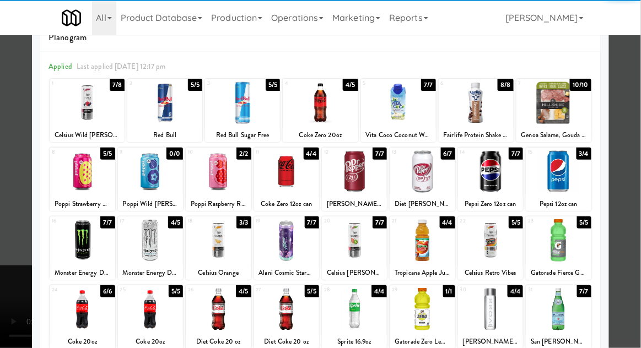
scroll to position [33, 0]
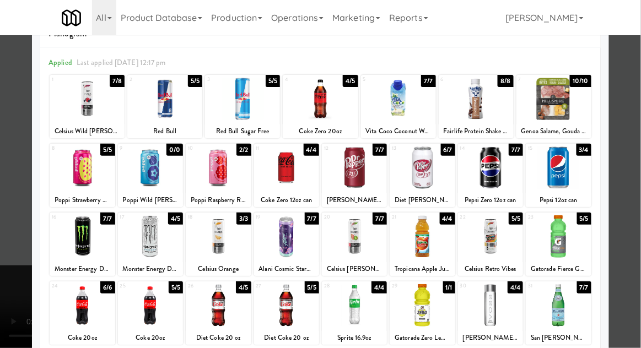
click at [439, 305] on div at bounding box center [422, 305] width 65 height 42
click at [3, 267] on div at bounding box center [320, 174] width 641 height 348
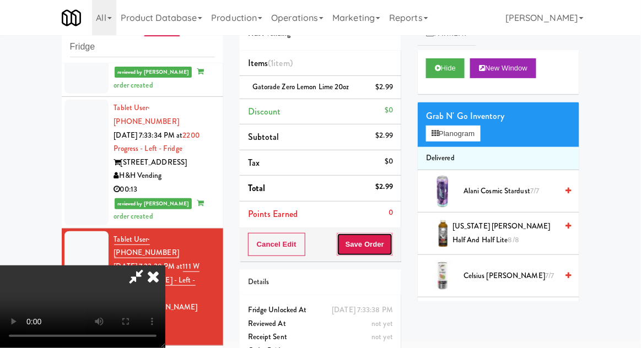
click at [389, 249] on button "Save Order" at bounding box center [365, 244] width 56 height 23
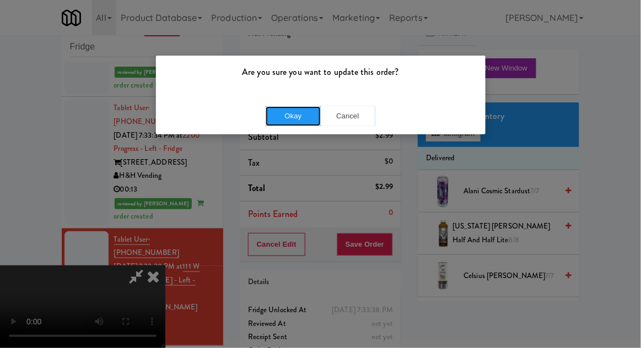
click at [273, 115] on button "Okay" at bounding box center [293, 116] width 55 height 20
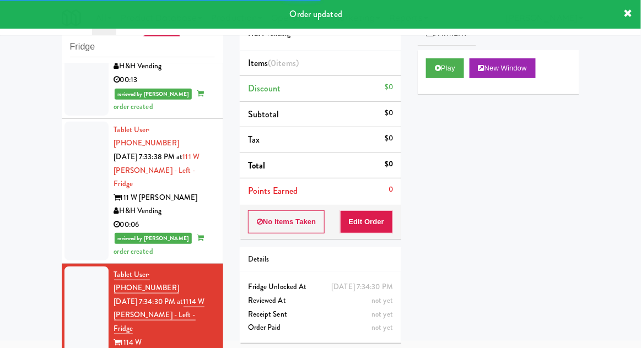
scroll to position [1297, 0]
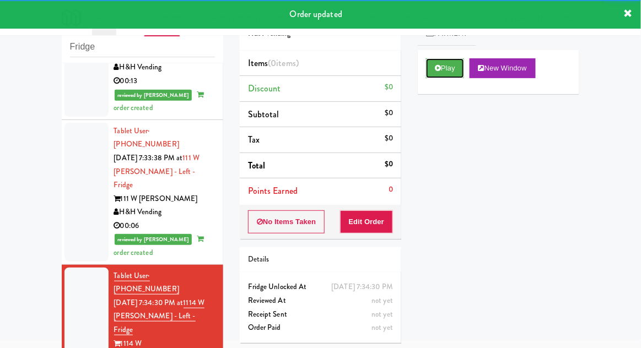
click at [453, 67] on button "Play" at bounding box center [445, 68] width 38 height 20
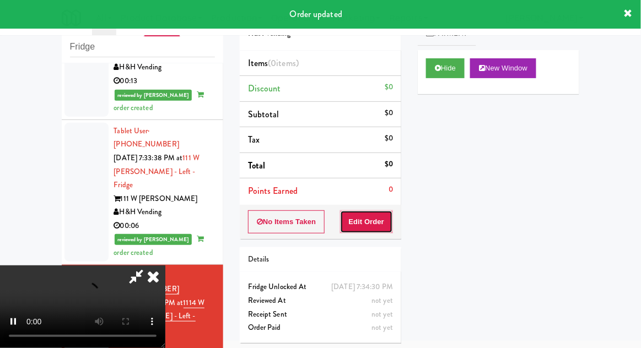
click at [382, 210] on button "Edit Order" at bounding box center [366, 221] width 53 height 23
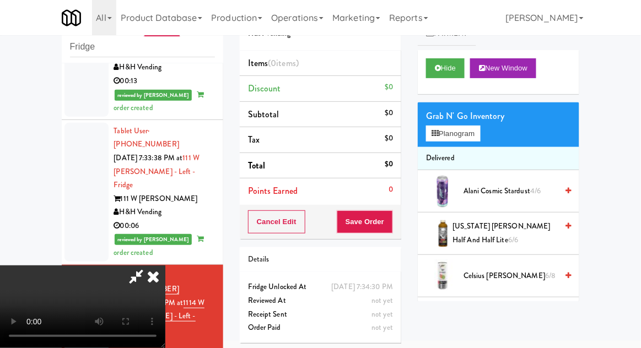
scroll to position [0, 0]
click at [466, 133] on button "Planogram" at bounding box center [453, 134] width 54 height 17
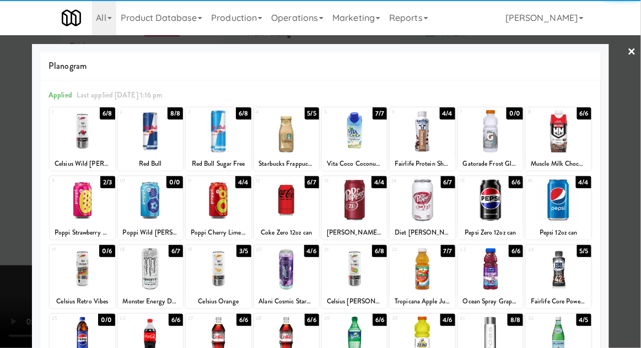
click at [371, 277] on div at bounding box center [354, 269] width 65 height 42
click at [5, 236] on div at bounding box center [320, 174] width 641 height 348
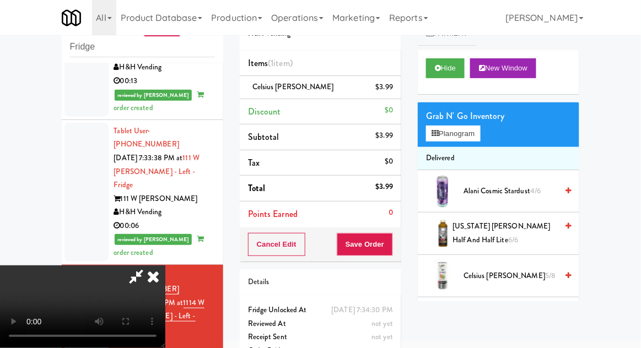
scroll to position [40, 0]
click at [390, 249] on button "Save Order" at bounding box center [365, 244] width 56 height 23
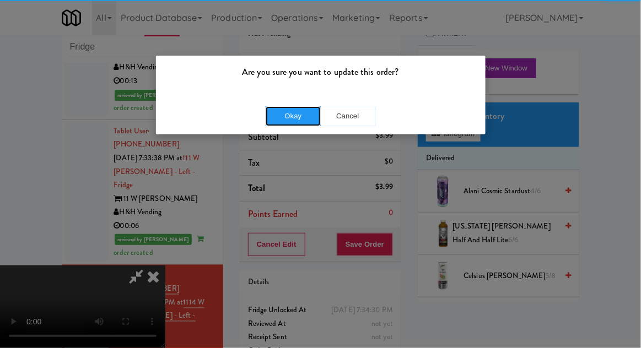
click at [283, 125] on button "Okay" at bounding box center [293, 116] width 55 height 20
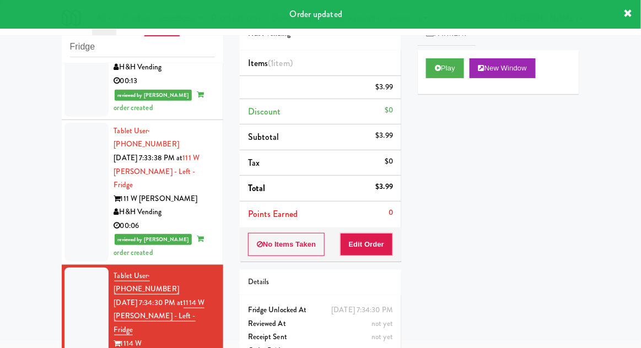
scroll to position [0, 0]
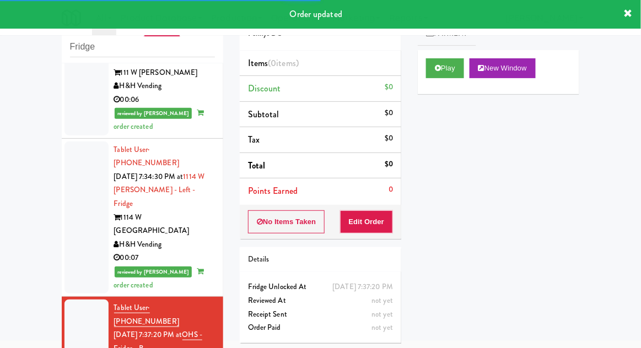
scroll to position [1424, 0]
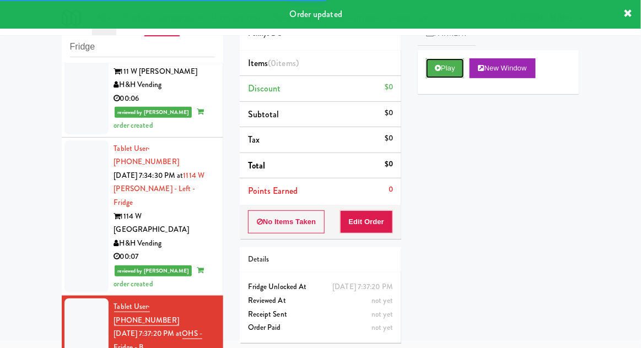
click at [453, 75] on button "Play" at bounding box center [445, 68] width 38 height 20
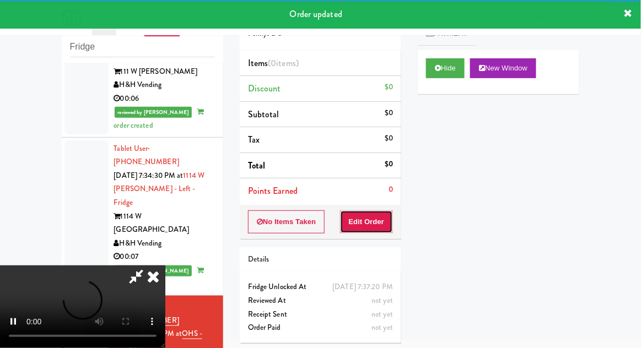
click at [380, 210] on button "Edit Order" at bounding box center [366, 221] width 53 height 23
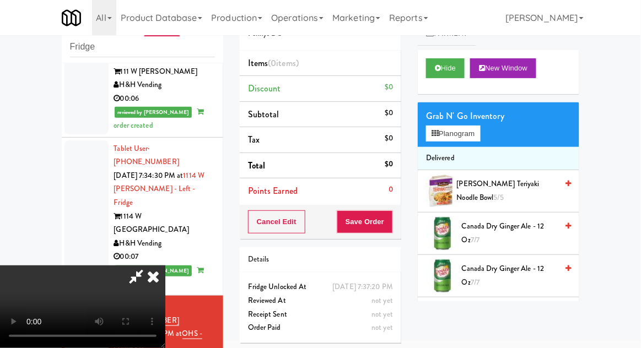
scroll to position [0, 0]
click at [462, 136] on button "Planogram" at bounding box center [453, 134] width 54 height 17
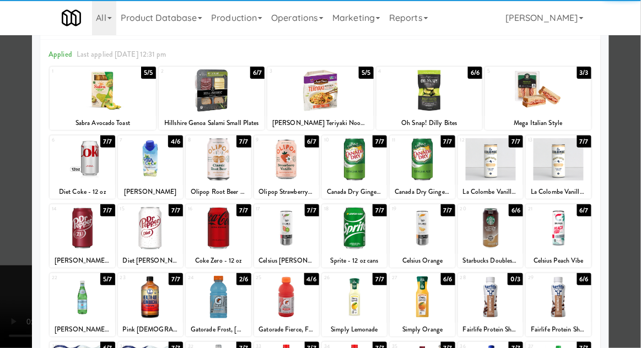
scroll to position [42, 0]
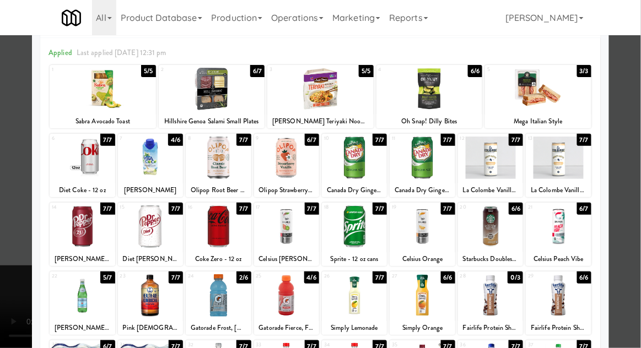
click at [439, 240] on div at bounding box center [422, 227] width 65 height 42
click at [9, 231] on div at bounding box center [320, 174] width 641 height 348
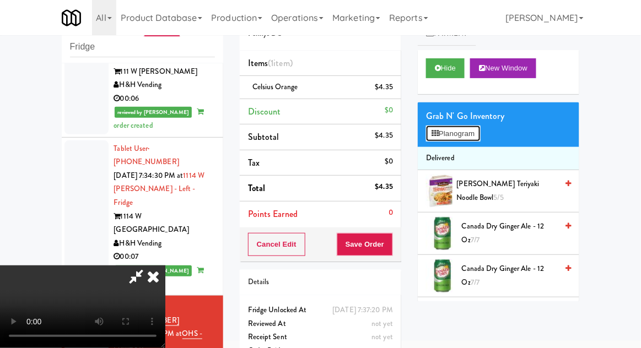
click at [471, 133] on button "Planogram" at bounding box center [453, 134] width 54 height 17
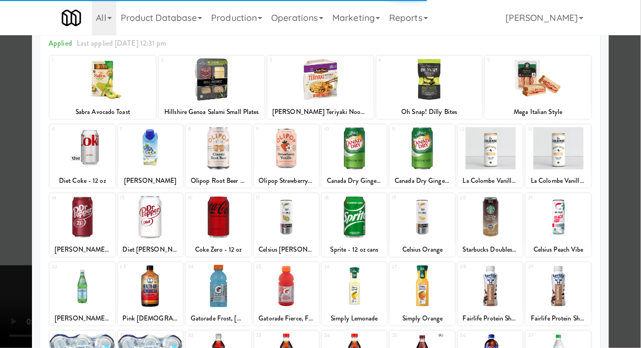
scroll to position [56, 0]
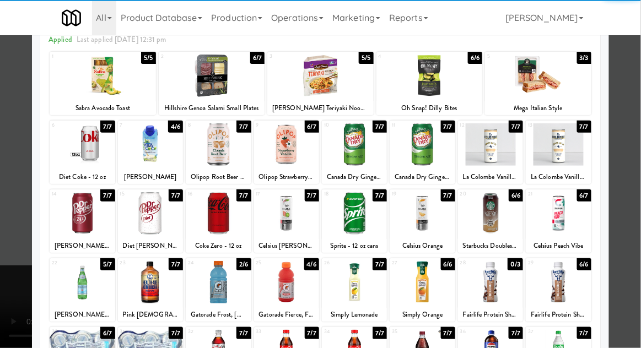
click at [212, 282] on div at bounding box center [218, 282] width 65 height 42
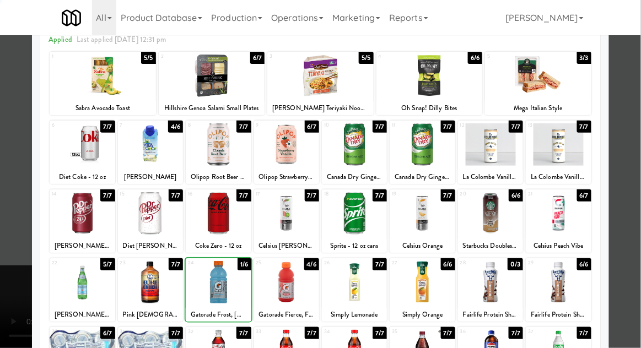
click at [630, 235] on div at bounding box center [320, 174] width 641 height 348
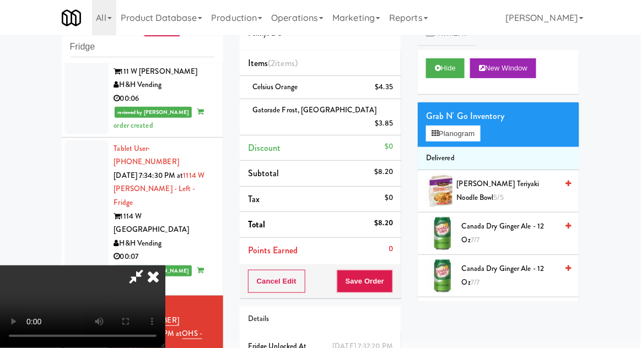
scroll to position [40, 0]
click at [389, 271] on button "Save Order" at bounding box center [365, 281] width 56 height 23
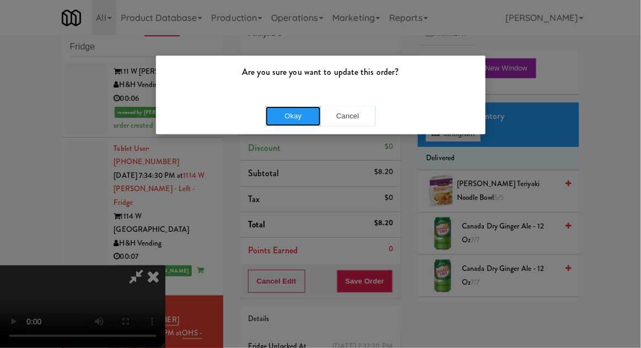
click at [277, 117] on button "Okay" at bounding box center [293, 116] width 55 height 20
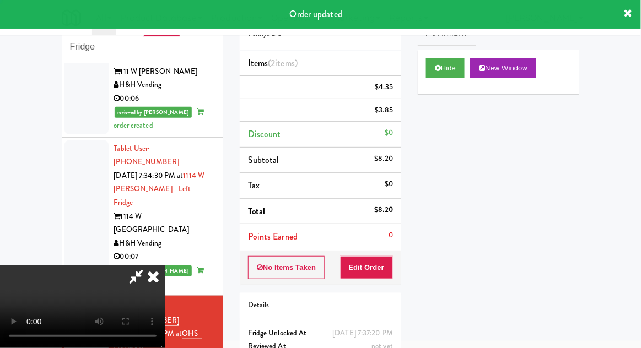
scroll to position [0, 0]
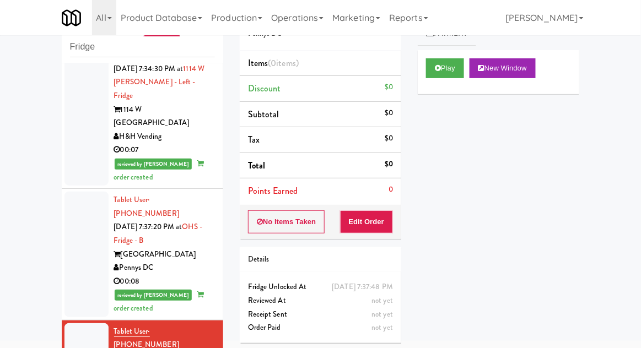
scroll to position [1532, 0]
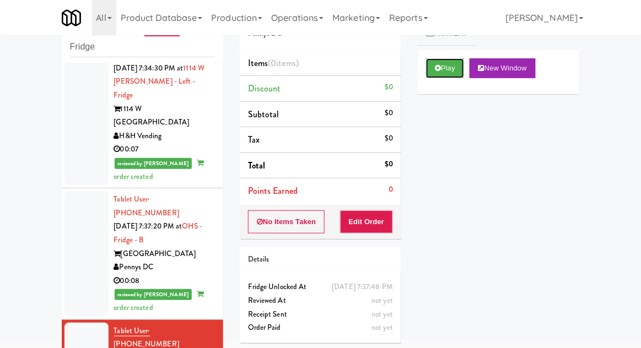
click at [447, 69] on button "Play" at bounding box center [445, 68] width 38 height 20
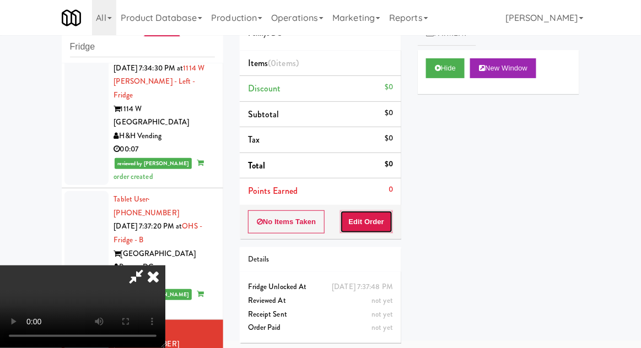
click at [377, 231] on button "Edit Order" at bounding box center [366, 221] width 53 height 23
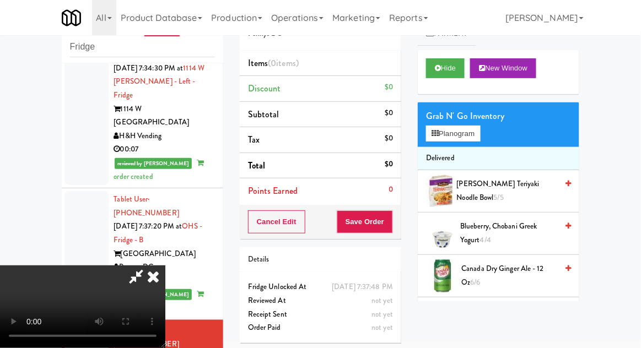
scroll to position [40, 0]
click at [465, 136] on button "Planogram" at bounding box center [453, 134] width 54 height 17
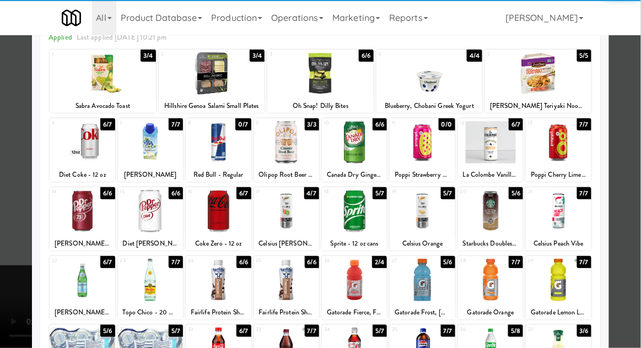
scroll to position [61, 0]
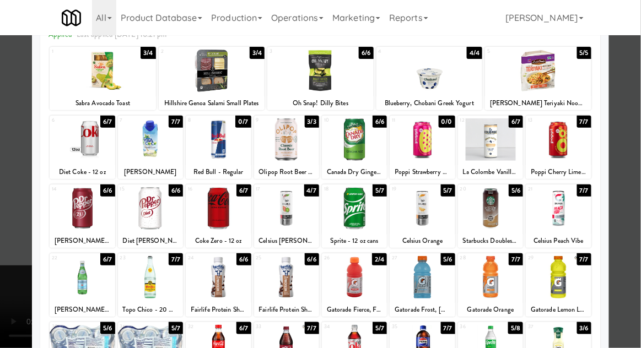
click at [366, 348] on div at bounding box center [354, 346] width 65 height 42
click at [5, 236] on div at bounding box center [320, 174] width 641 height 348
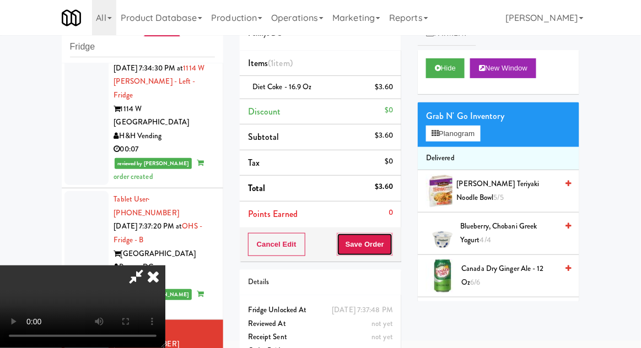
click at [392, 250] on button "Save Order" at bounding box center [365, 244] width 56 height 23
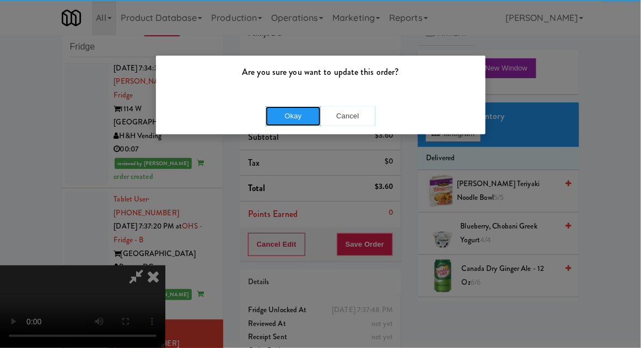
click at [283, 116] on button "Okay" at bounding box center [293, 116] width 55 height 20
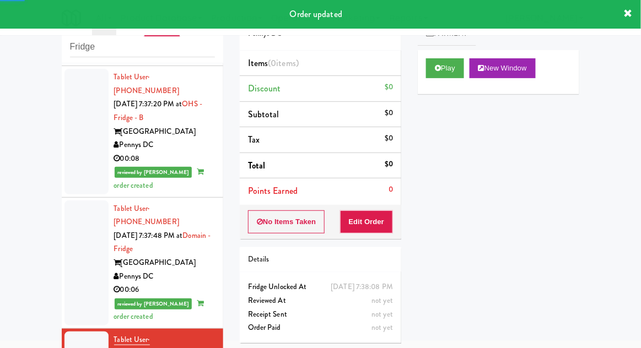
scroll to position [1656, 0]
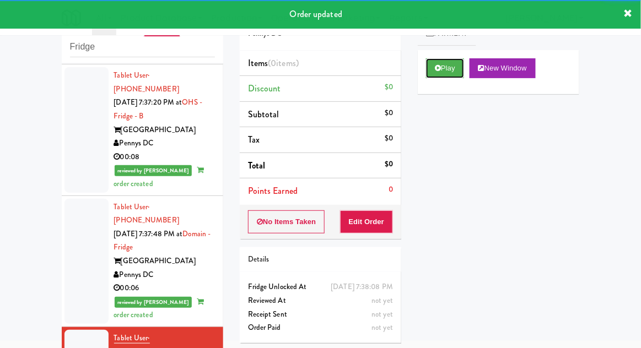
click at [453, 75] on button "Play" at bounding box center [445, 68] width 38 height 20
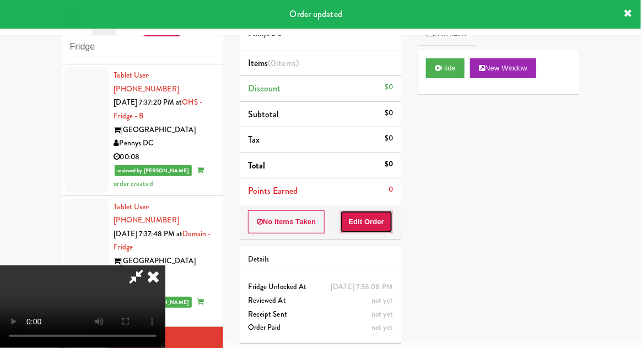
click at [375, 229] on button "Edit Order" at bounding box center [366, 221] width 53 height 23
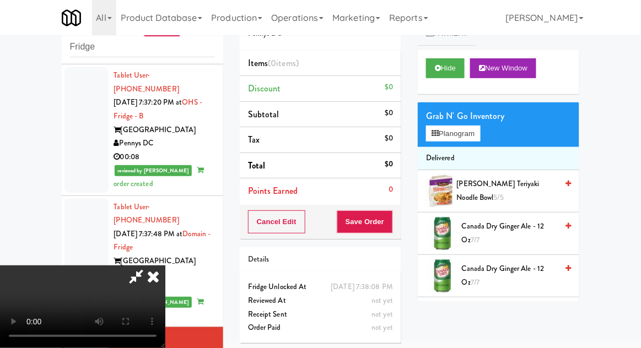
scroll to position [0, 0]
click at [473, 136] on button "Planogram" at bounding box center [453, 134] width 54 height 17
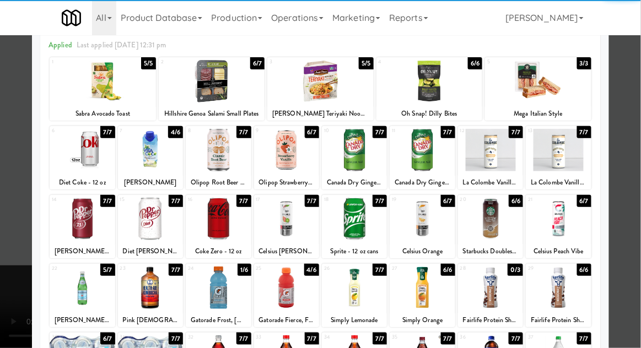
scroll to position [60, 0]
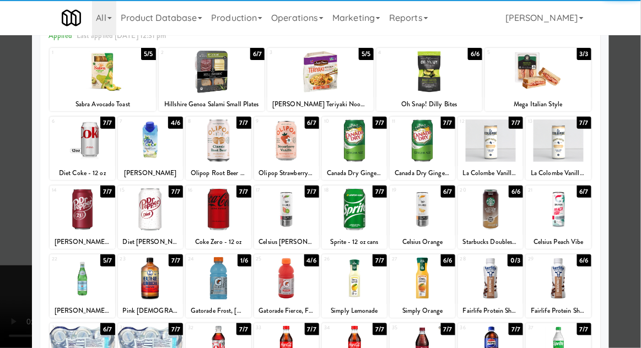
click at [209, 279] on div at bounding box center [218, 278] width 65 height 42
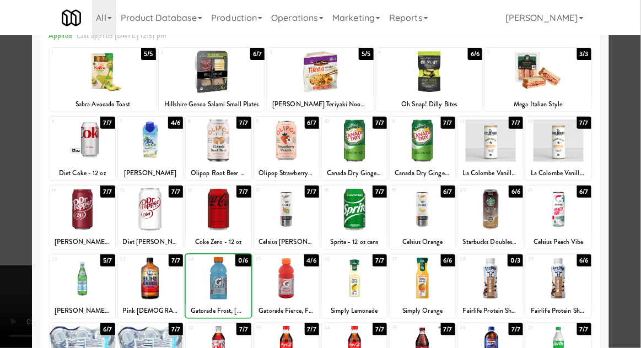
click at [624, 231] on div at bounding box center [320, 174] width 641 height 348
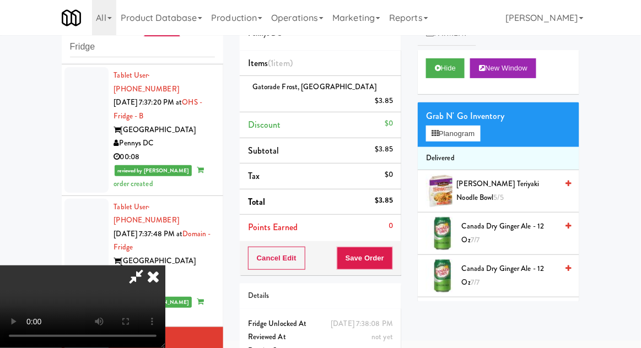
click at [395, 101] on icon at bounding box center [394, 104] width 6 height 7
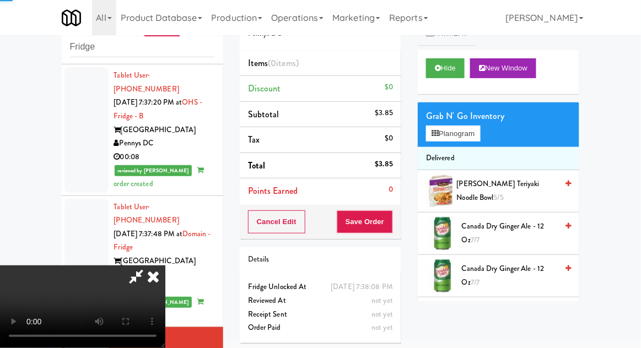
click at [399, 89] on li "Discount $0" at bounding box center [320, 89] width 161 height 26
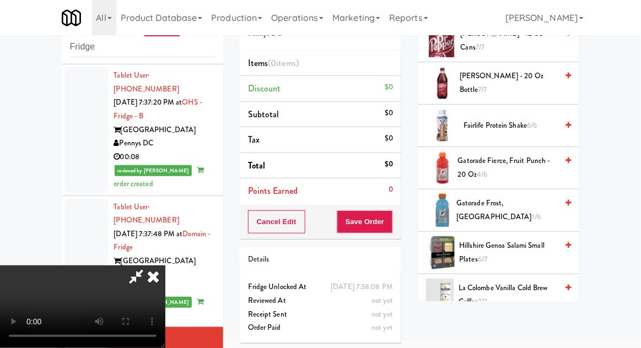
scroll to position [661, 0]
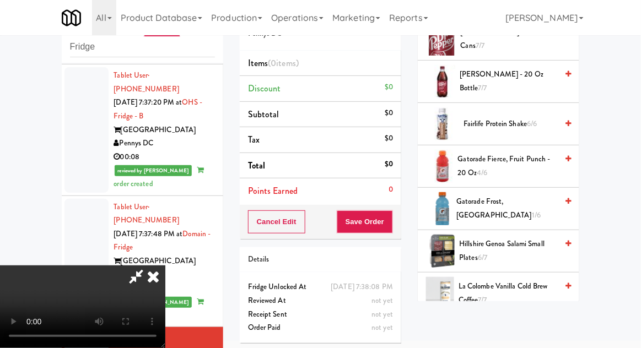
click at [503, 171] on span "Gatorade Fierce, Fruit Punch - 20 oz 4/6" at bounding box center [508, 166] width 100 height 27
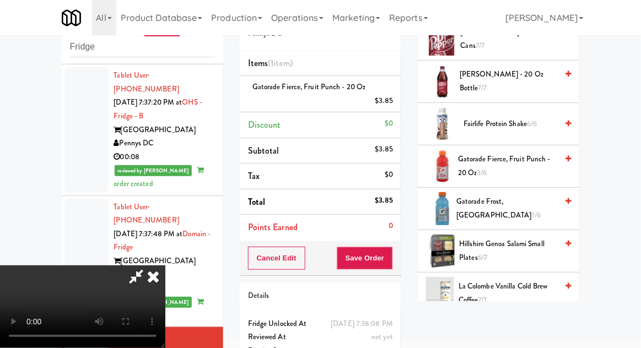
scroll to position [40, 0]
click at [390, 260] on button "Save Order" at bounding box center [365, 258] width 56 height 23
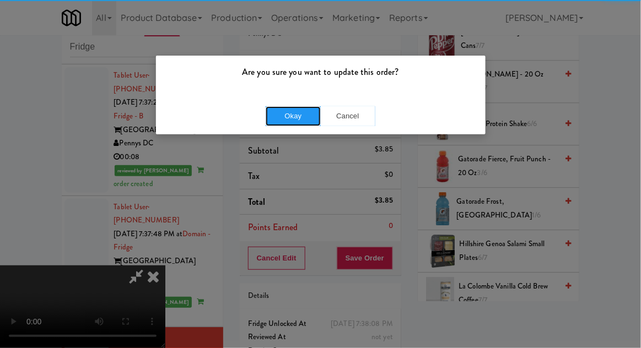
click at [279, 120] on button "Okay" at bounding box center [293, 116] width 55 height 20
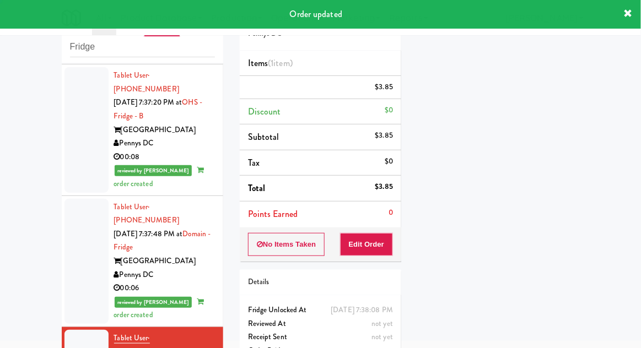
scroll to position [0, 0]
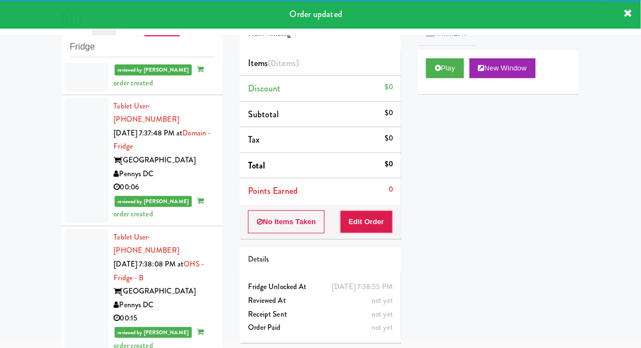
scroll to position [1776, 0]
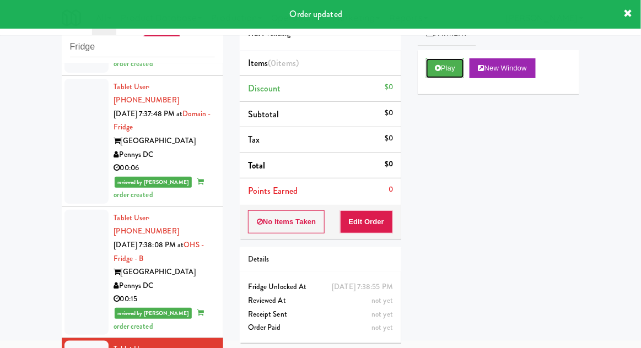
click at [450, 76] on button "Play" at bounding box center [445, 68] width 38 height 20
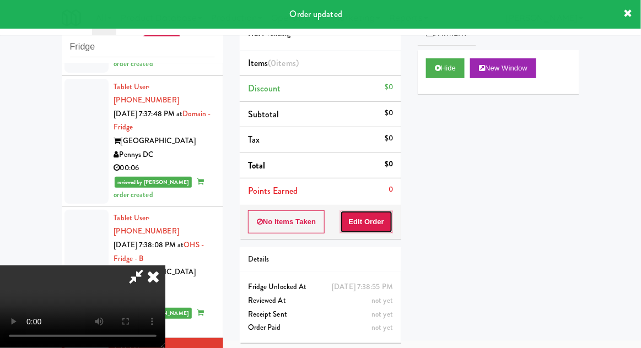
click at [379, 226] on button "Edit Order" at bounding box center [366, 221] width 53 height 23
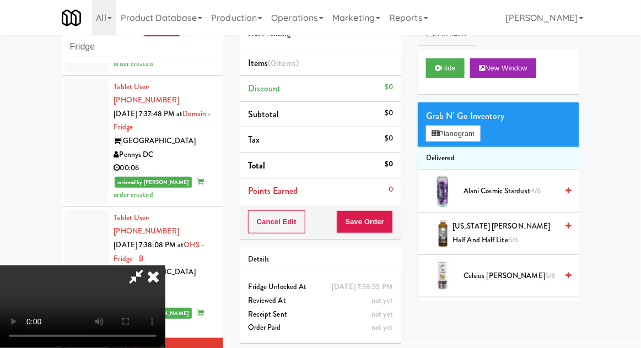
scroll to position [0, 0]
click at [469, 133] on button "Planogram" at bounding box center [453, 134] width 54 height 17
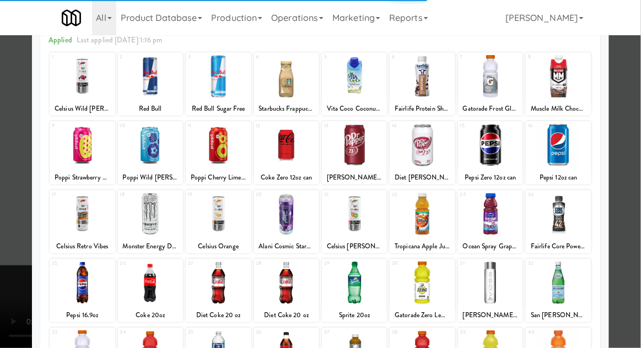
scroll to position [139, 0]
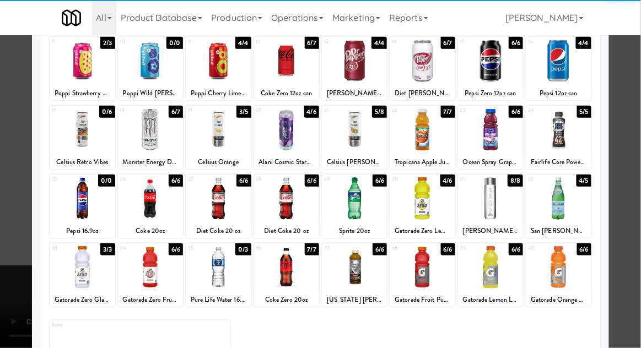
click at [430, 271] on div at bounding box center [422, 267] width 65 height 42
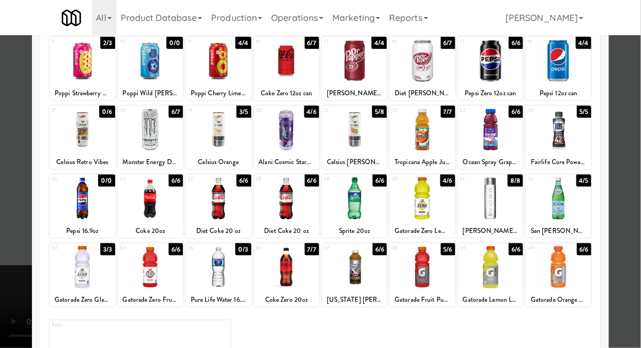
click at [3, 222] on div at bounding box center [320, 174] width 641 height 348
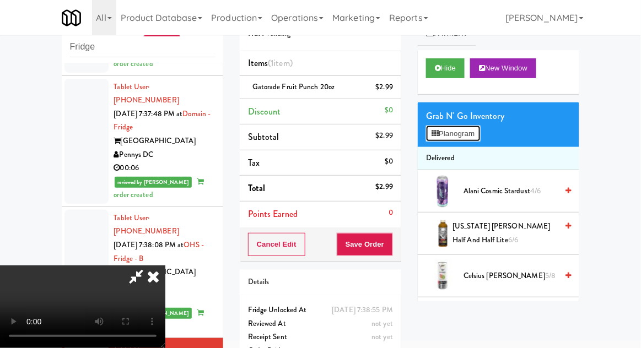
click at [479, 135] on button "Planogram" at bounding box center [453, 134] width 54 height 17
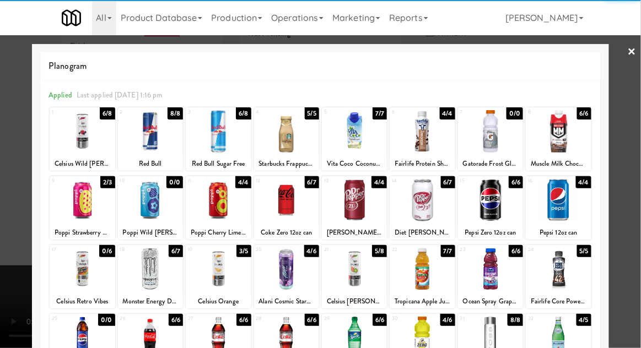
click at [511, 339] on div at bounding box center [490, 338] width 65 height 42
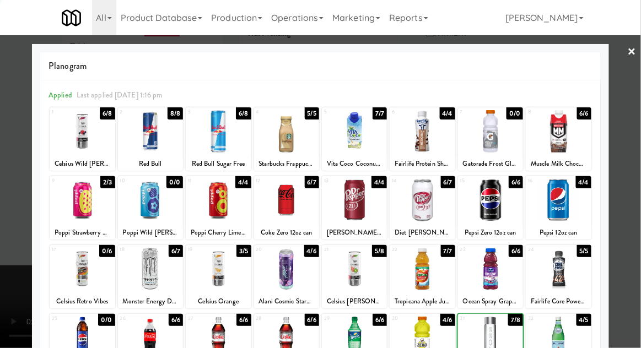
click at [12, 228] on div at bounding box center [320, 174] width 641 height 348
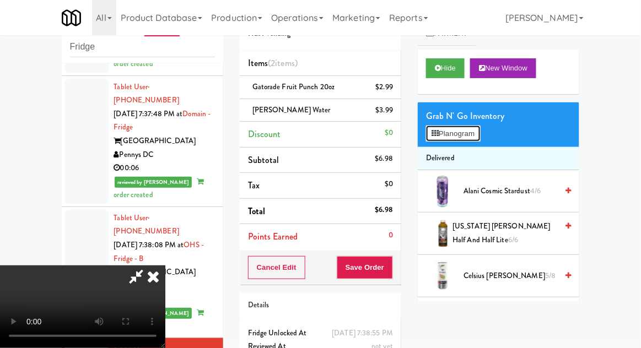
click at [463, 141] on button "Planogram" at bounding box center [453, 134] width 54 height 17
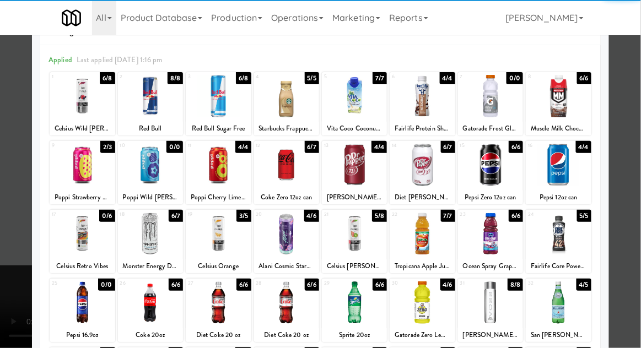
scroll to position [36, 0]
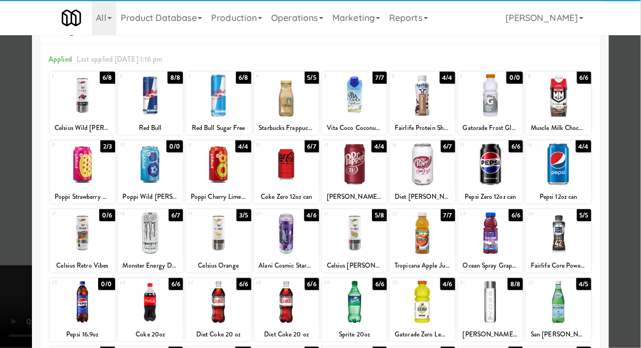
click at [430, 245] on div at bounding box center [422, 233] width 65 height 42
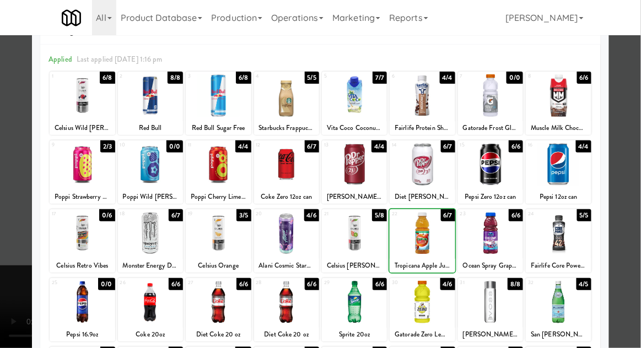
click at [6, 218] on div at bounding box center [320, 174] width 641 height 348
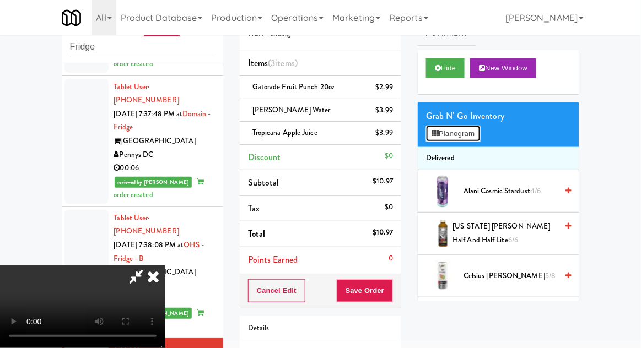
click at [460, 139] on button "Planogram" at bounding box center [453, 134] width 54 height 17
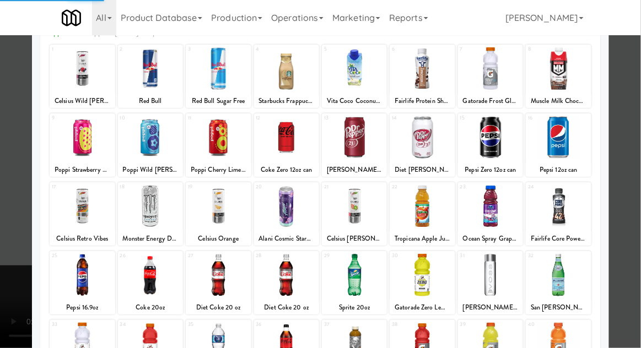
scroll to position [64, 0]
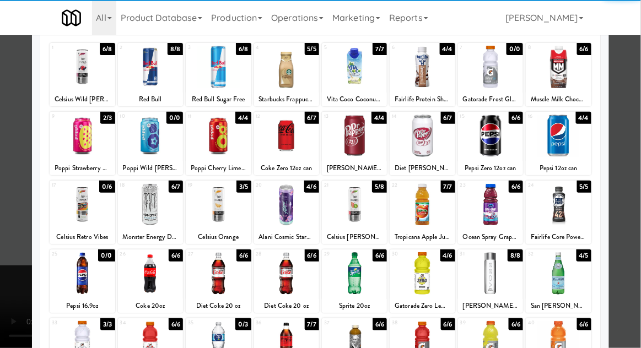
click at [634, 231] on div at bounding box center [320, 174] width 641 height 348
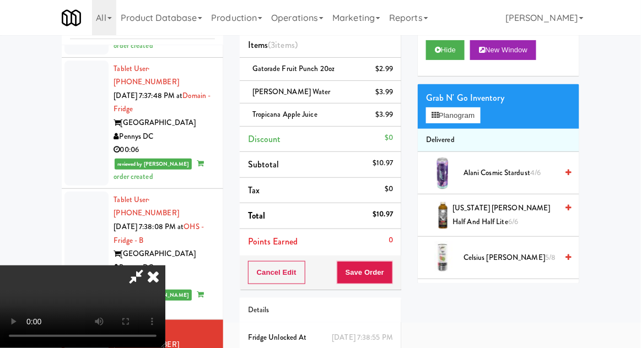
scroll to position [40, 0]
click at [388, 279] on button "Save Order" at bounding box center [365, 272] width 56 height 23
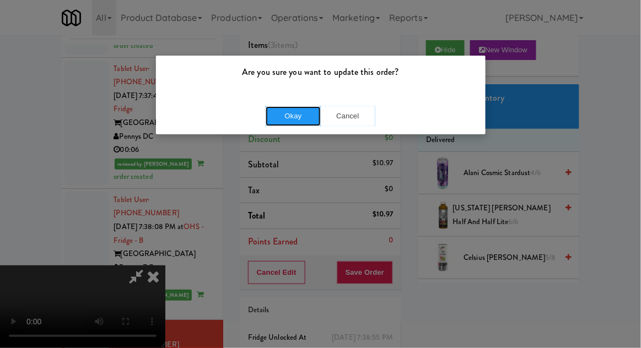
click at [272, 122] on button "Okay" at bounding box center [293, 116] width 55 height 20
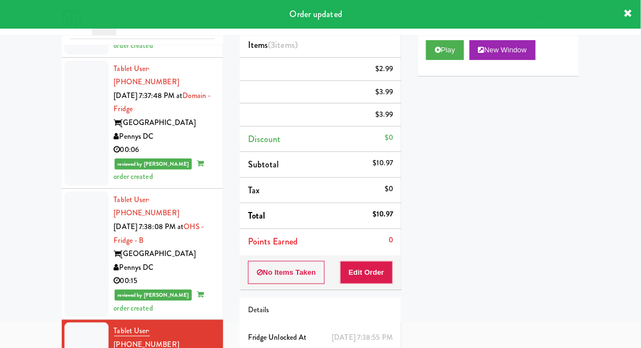
scroll to position [0, 0]
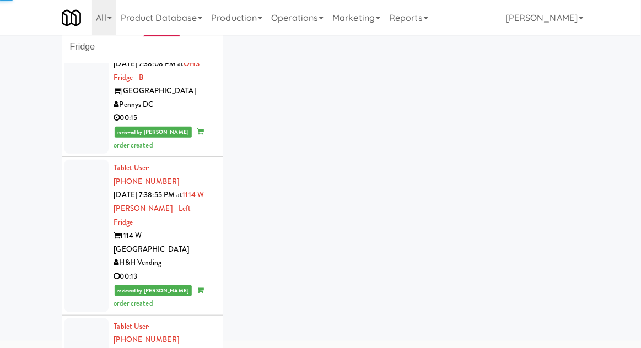
scroll to position [2109, 0]
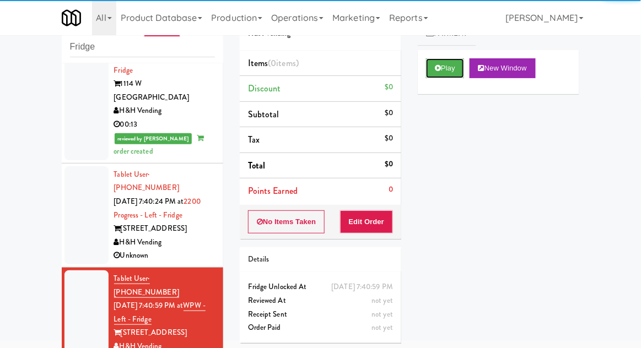
click at [444, 67] on button "Play" at bounding box center [445, 68] width 38 height 20
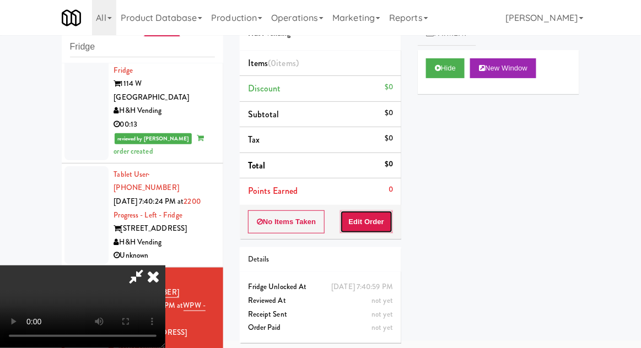
click at [371, 222] on button "Edit Order" at bounding box center [366, 221] width 53 height 23
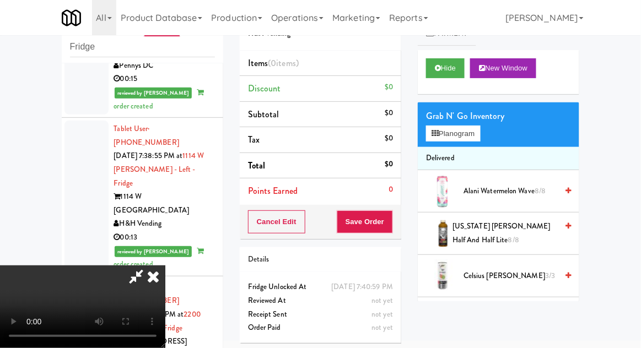
scroll to position [2003, 0]
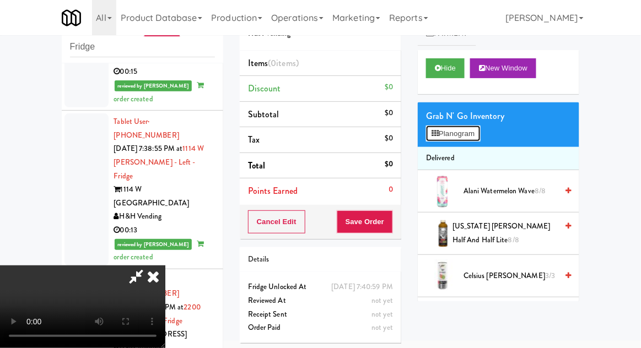
click at [471, 137] on button "Planogram" at bounding box center [453, 134] width 54 height 17
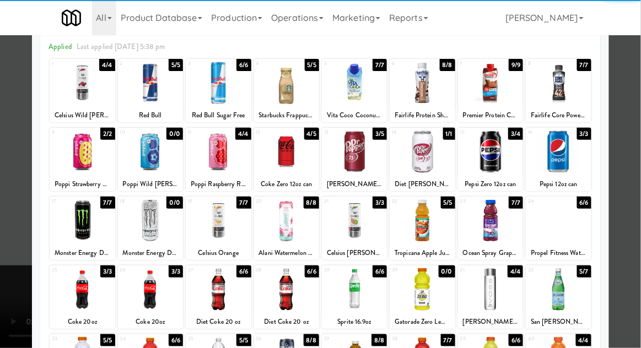
scroll to position [50, 0]
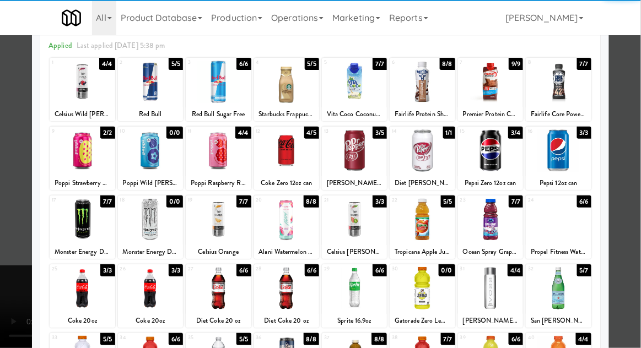
click at [207, 247] on div "Celsius Orange" at bounding box center [218, 252] width 62 height 14
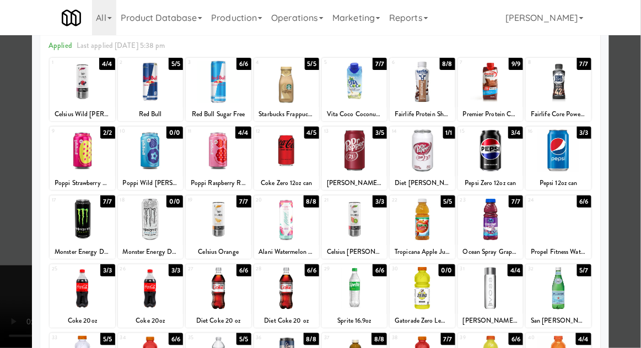
click at [204, 237] on div at bounding box center [218, 219] width 65 height 42
click at [633, 228] on div at bounding box center [320, 174] width 641 height 348
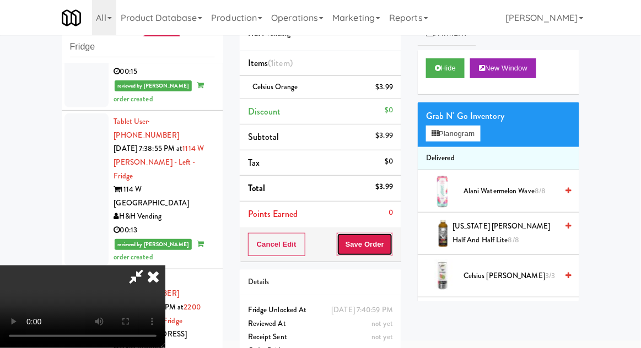
click at [386, 245] on button "Save Order" at bounding box center [365, 244] width 56 height 23
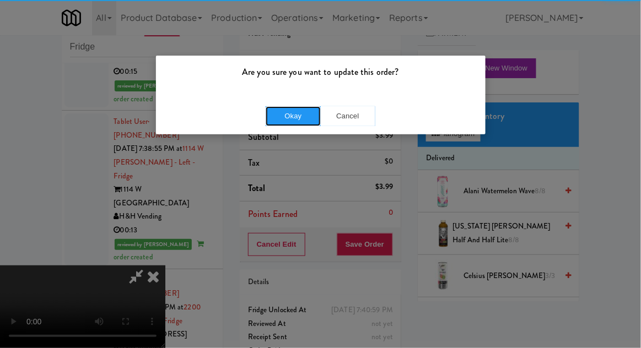
click at [278, 117] on button "Okay" at bounding box center [293, 116] width 55 height 20
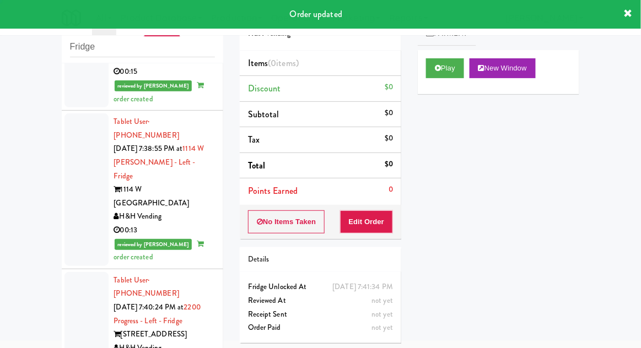
scroll to position [2136, 0]
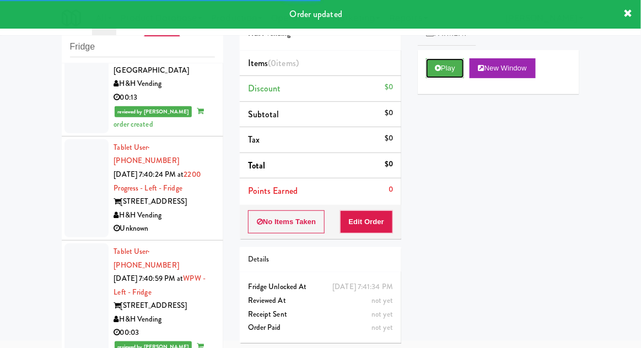
click at [454, 71] on button "Play" at bounding box center [445, 68] width 38 height 20
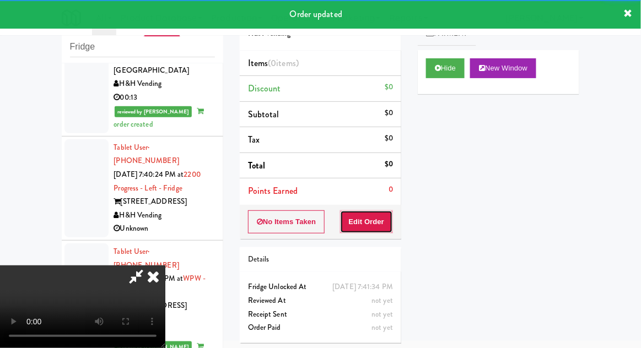
click at [377, 210] on button "Edit Order" at bounding box center [366, 221] width 53 height 23
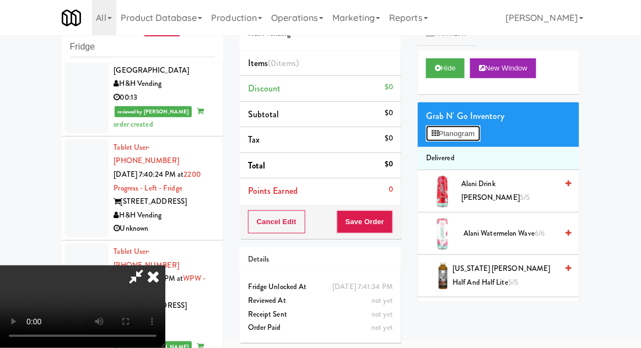
click at [472, 134] on button "Planogram" at bounding box center [453, 134] width 54 height 17
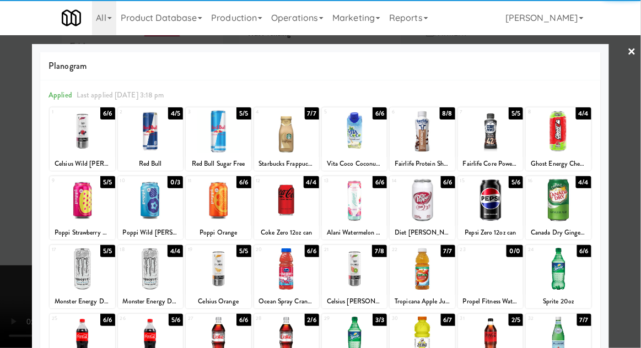
click at [225, 137] on div at bounding box center [218, 131] width 65 height 42
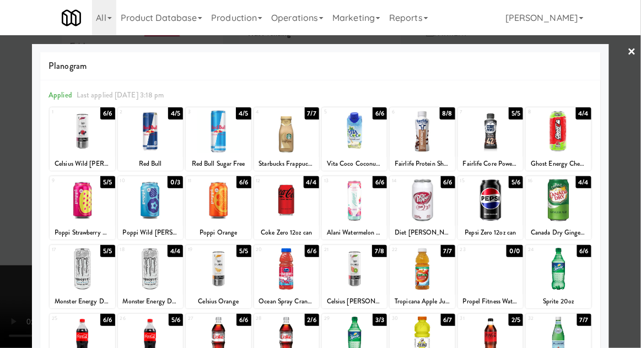
click at [640, 173] on div at bounding box center [320, 174] width 641 height 348
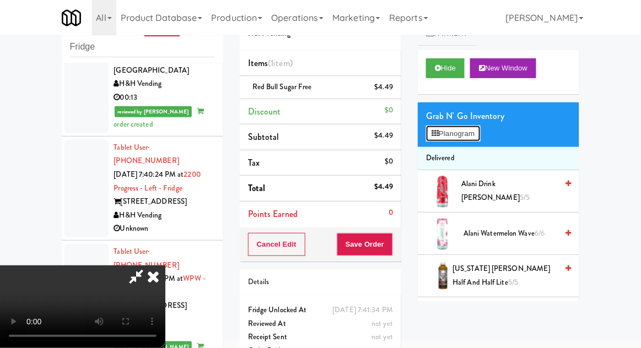
click at [477, 133] on button "Planogram" at bounding box center [453, 134] width 54 height 17
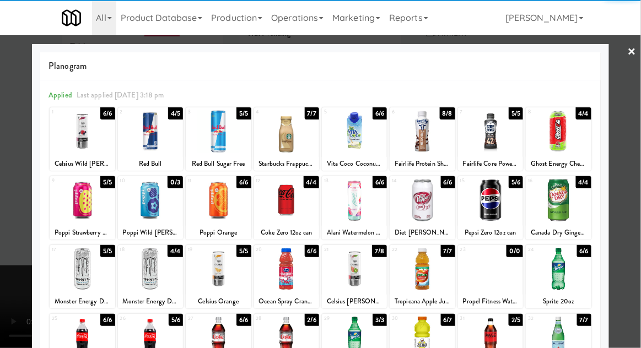
click at [570, 207] on div at bounding box center [558, 200] width 65 height 42
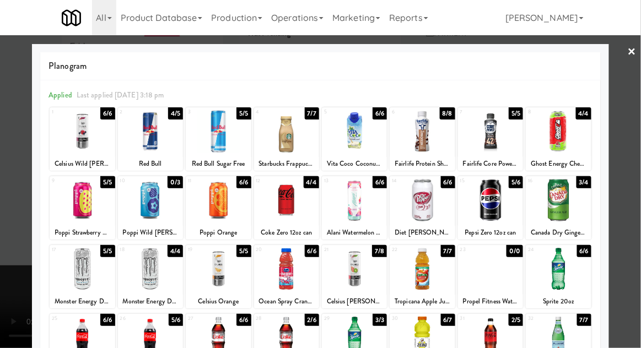
click at [632, 199] on div at bounding box center [320, 174] width 641 height 348
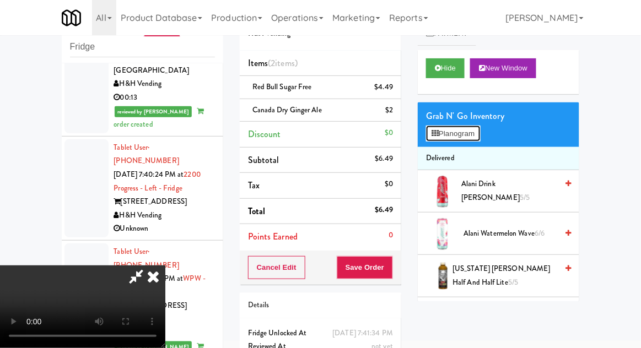
click at [479, 132] on button "Planogram" at bounding box center [453, 134] width 54 height 17
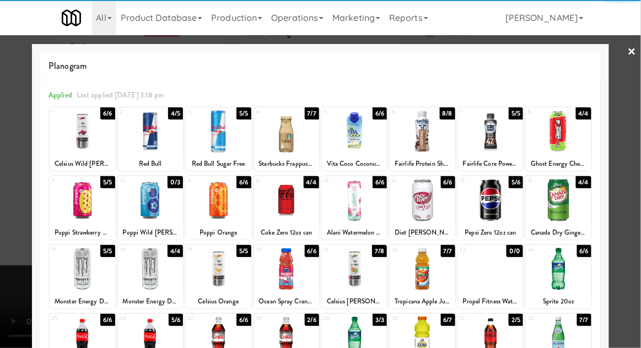
click at [576, 205] on div at bounding box center [558, 200] width 65 height 42
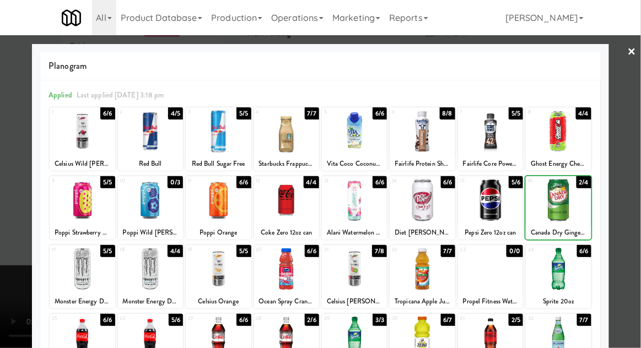
click at [634, 191] on div at bounding box center [320, 174] width 641 height 348
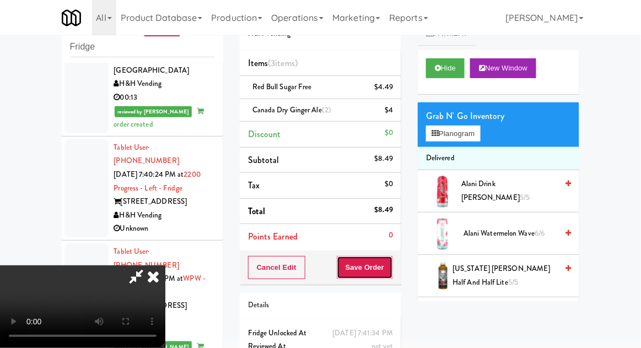
click at [393, 274] on button "Save Order" at bounding box center [365, 267] width 56 height 23
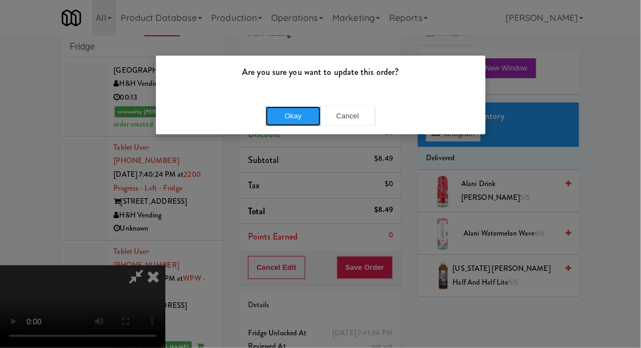
click at [270, 118] on button "Okay" at bounding box center [293, 116] width 55 height 20
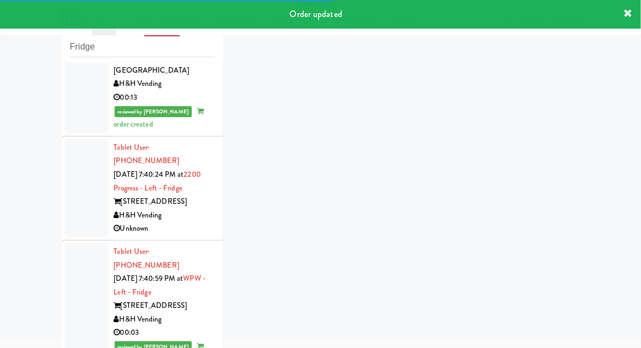
scroll to position [2163, 0]
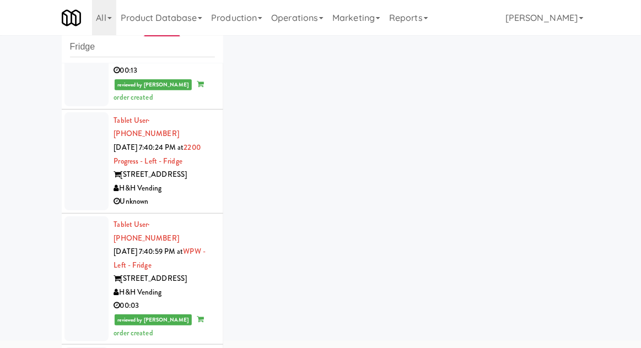
scroll to position [2191, 0]
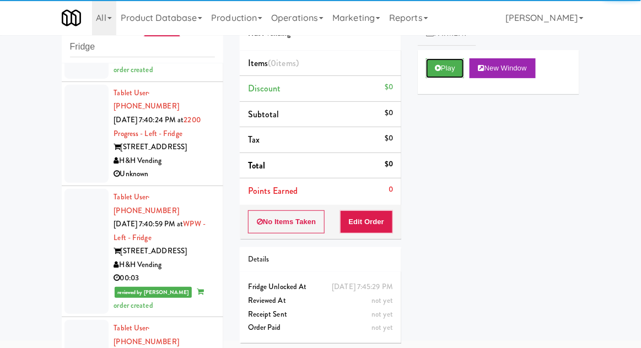
click at [454, 71] on button "Play" at bounding box center [445, 68] width 38 height 20
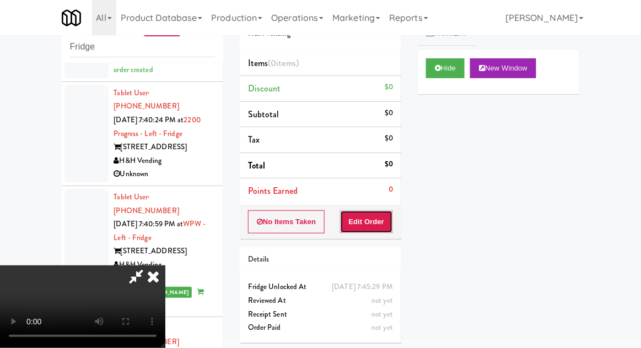
click at [379, 210] on button "Edit Order" at bounding box center [366, 221] width 53 height 23
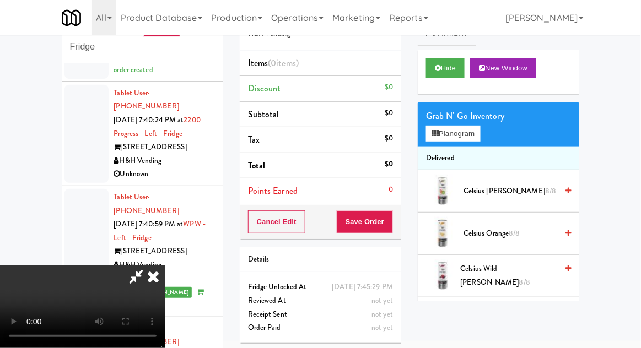
scroll to position [40, 0]
click at [473, 134] on button "Planogram" at bounding box center [453, 134] width 54 height 17
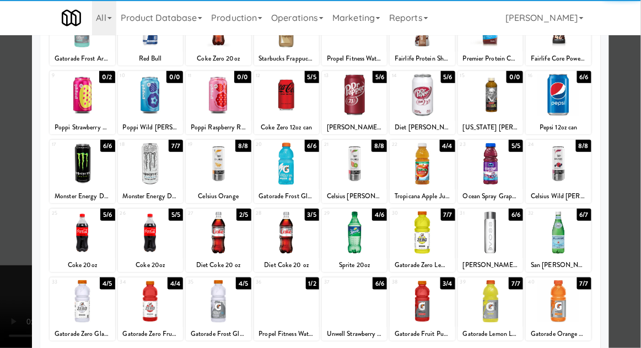
scroll to position [110, 0]
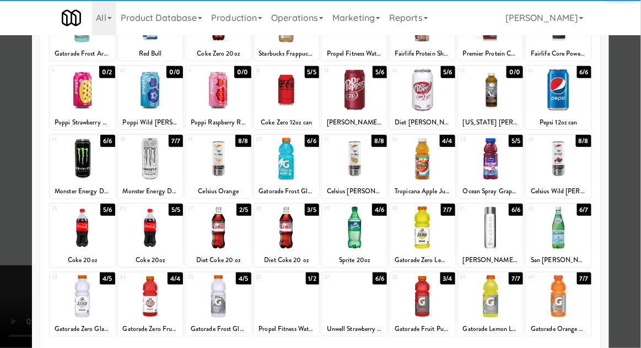
click at [154, 238] on div at bounding box center [150, 228] width 65 height 42
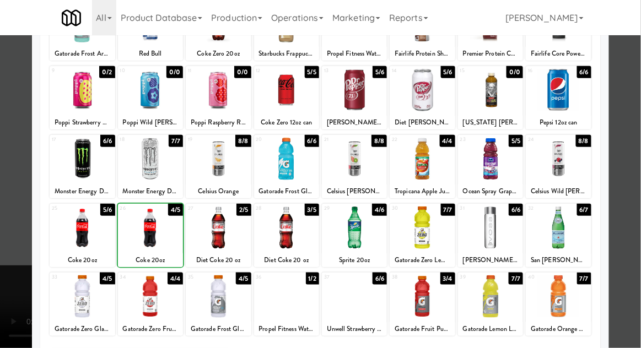
click at [628, 155] on div at bounding box center [320, 174] width 641 height 348
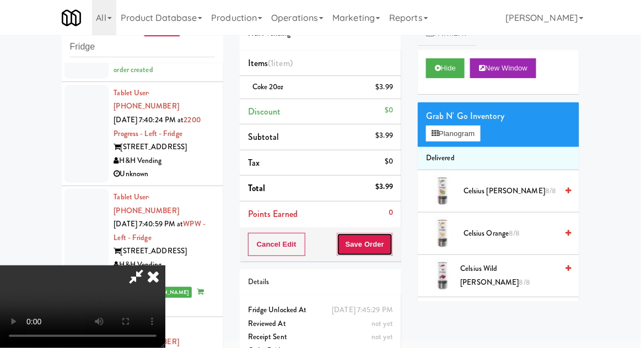
click at [389, 245] on button "Save Order" at bounding box center [365, 244] width 56 height 23
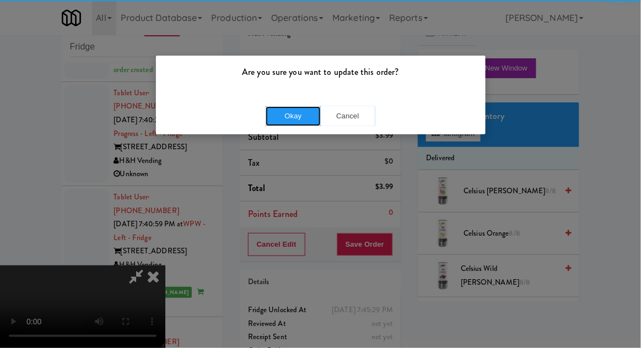
click at [283, 122] on button "Okay" at bounding box center [293, 116] width 55 height 20
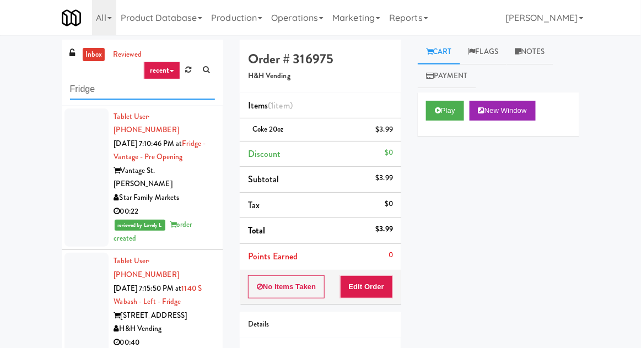
click at [80, 90] on input "Fridge" at bounding box center [142, 89] width 145 height 20
click at [77, 89] on input "Fridge" at bounding box center [142, 89] width 145 height 20
type input "Pantry"
click at [37, 84] on div "inbox reviewed recent all unclear take inventory issue suspicious failed recent…" at bounding box center [320, 242] width 641 height 405
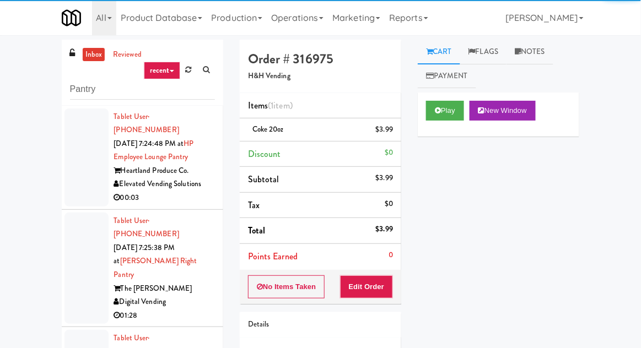
click at [79, 177] on div at bounding box center [86, 158] width 44 height 98
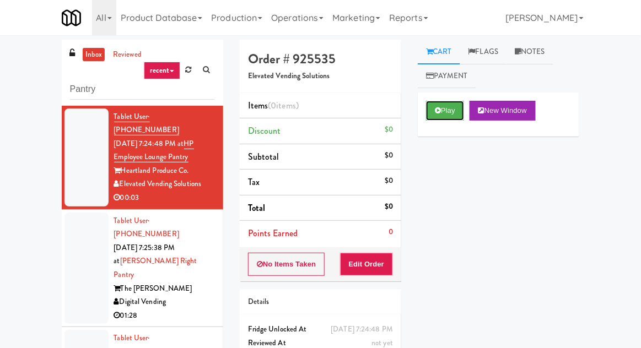
click at [446, 110] on button "Play" at bounding box center [445, 111] width 38 height 20
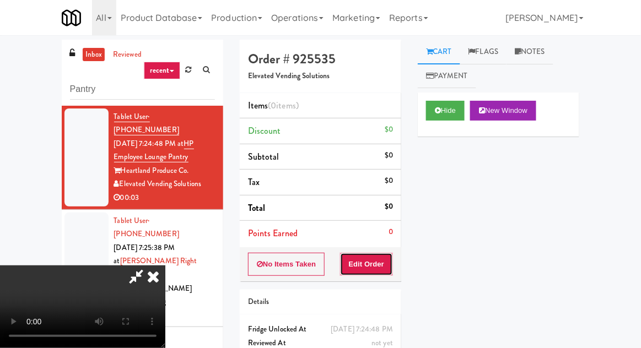
click at [387, 263] on button "Edit Order" at bounding box center [366, 264] width 53 height 23
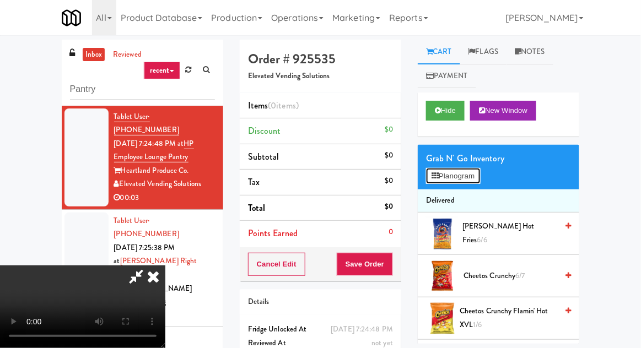
click at [472, 168] on button "Planogram" at bounding box center [453, 176] width 54 height 17
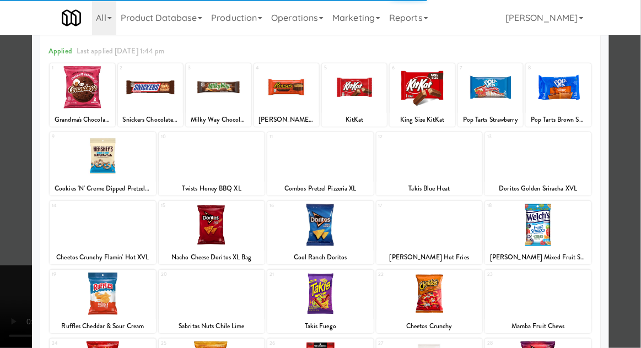
scroll to position [58, 0]
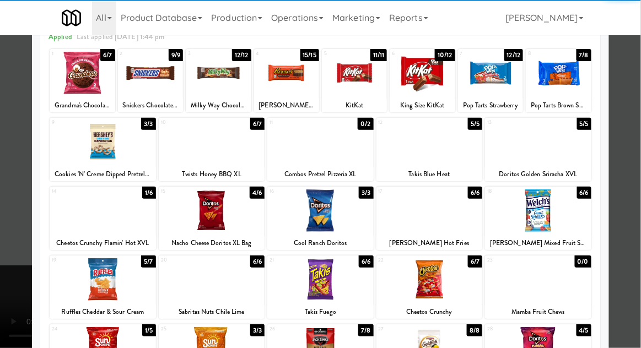
click at [349, 272] on div at bounding box center [320, 279] width 106 height 42
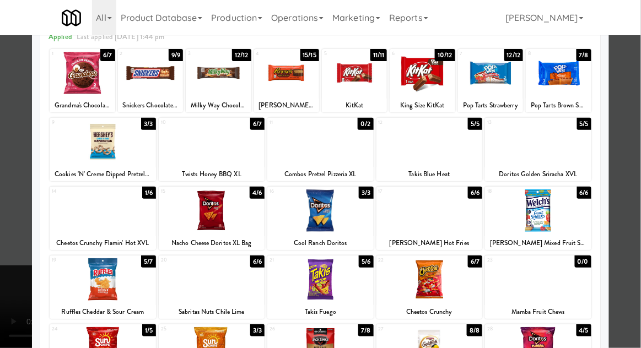
click at [7, 183] on div at bounding box center [320, 174] width 641 height 348
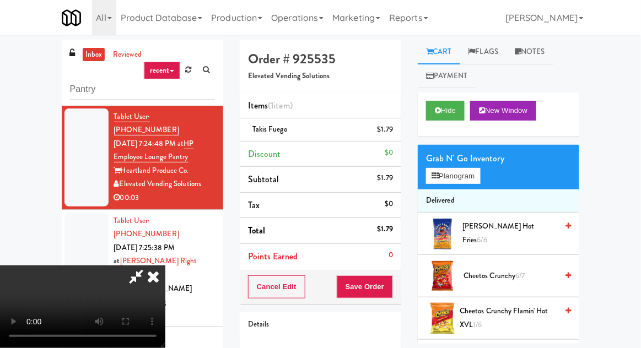
scroll to position [40, 0]
click at [388, 285] on button "Save Order" at bounding box center [365, 287] width 56 height 23
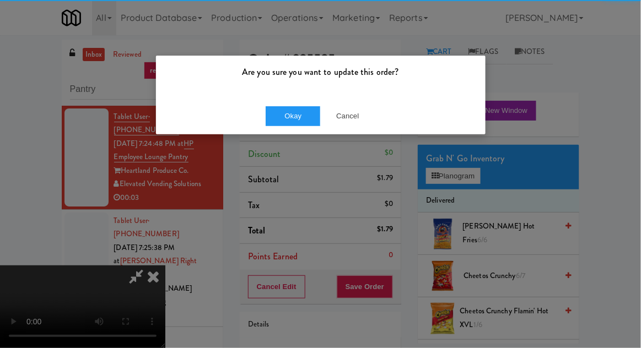
click at [283, 96] on div "Are you sure you want to update this order?" at bounding box center [321, 77] width 330 height 42
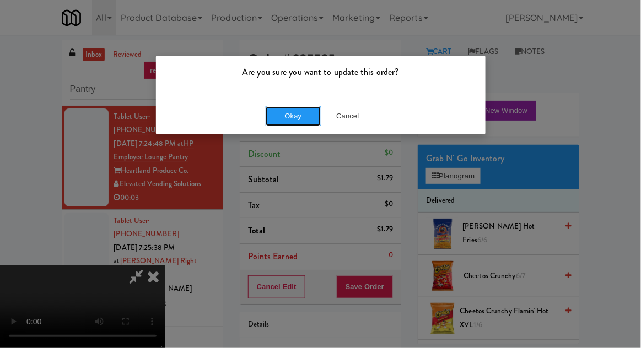
click at [285, 112] on button "Okay" at bounding box center [293, 116] width 55 height 20
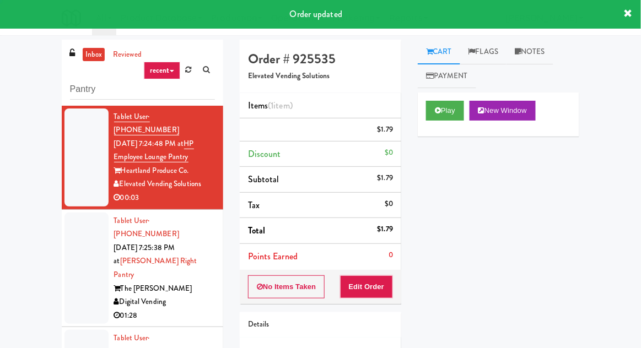
scroll to position [0, 0]
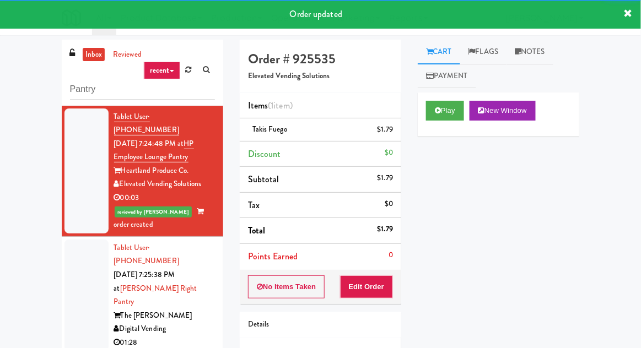
click at [77, 242] on div at bounding box center [86, 296] width 44 height 112
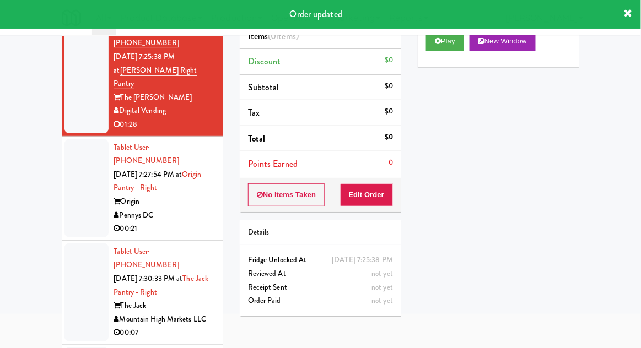
scroll to position [70, 0]
click at [69, 171] on div at bounding box center [86, 188] width 44 height 98
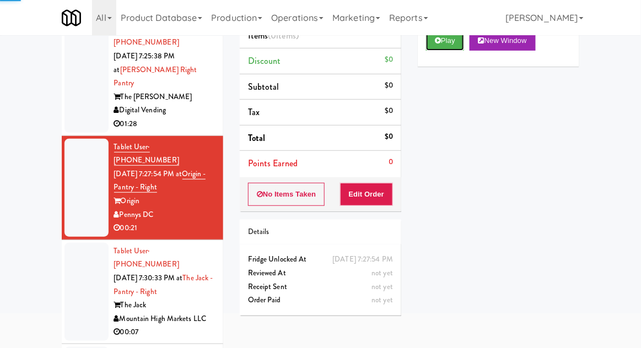
click at [449, 41] on button "Play" at bounding box center [445, 41] width 38 height 20
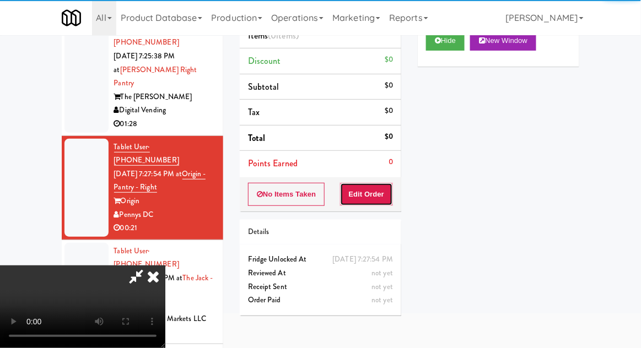
click at [379, 198] on button "Edit Order" at bounding box center [366, 194] width 53 height 23
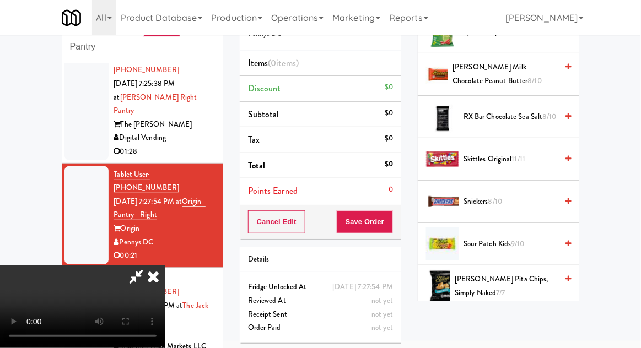
scroll to position [1136, 0]
click at [517, 115] on span "RX Bar Chocolate Sea Salt 8/10" at bounding box center [510, 117] width 94 height 14
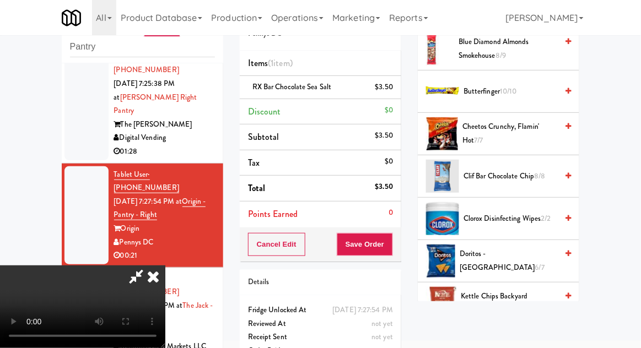
scroll to position [138, 0]
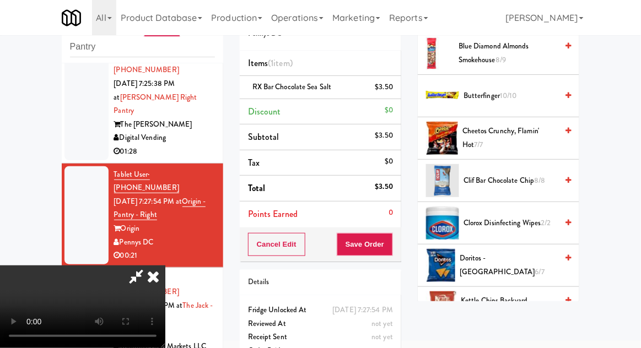
click at [525, 184] on span "Clif Bar Chocolate Chip 8/8" at bounding box center [510, 181] width 94 height 14
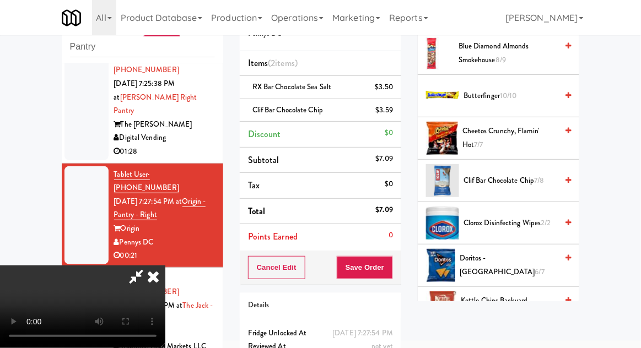
scroll to position [40, 0]
click at [388, 274] on button "Save Order" at bounding box center [365, 267] width 56 height 23
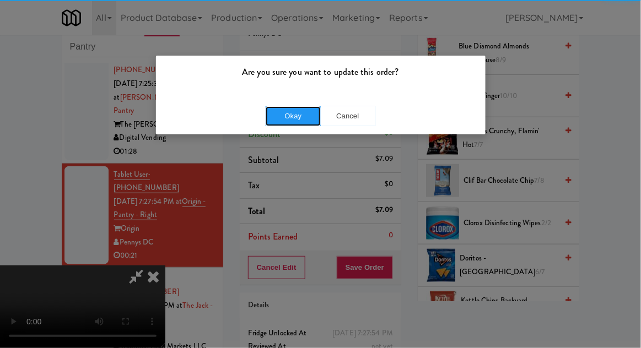
click at [279, 124] on button "Okay" at bounding box center [293, 116] width 55 height 20
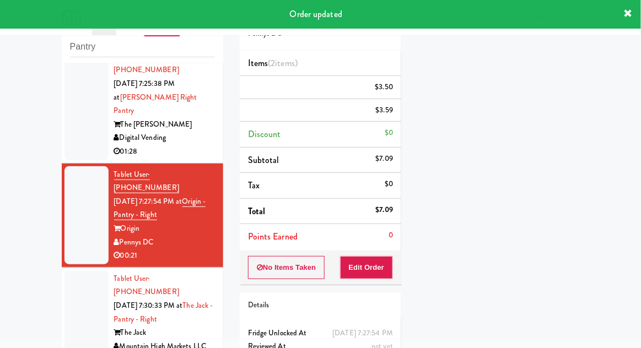
scroll to position [0, 0]
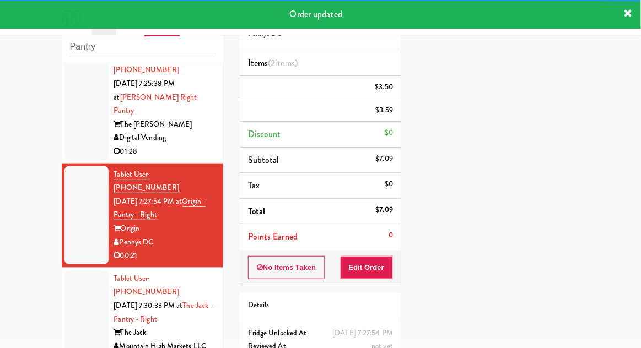
click at [79, 271] on div at bounding box center [86, 320] width 44 height 98
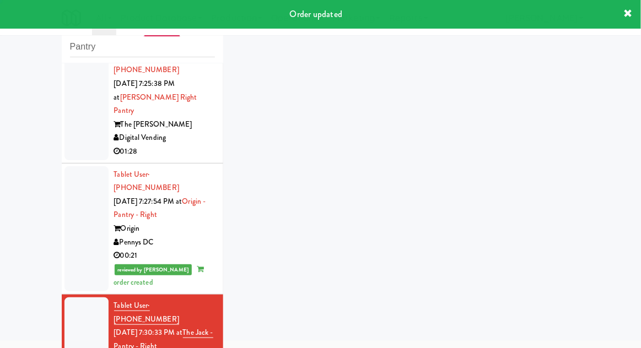
scroll to position [176, 0]
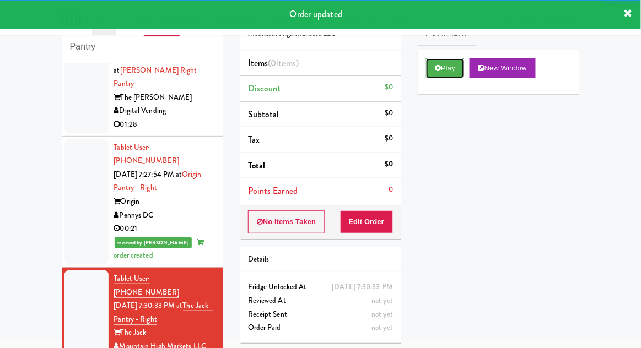
click at [456, 67] on button "Play" at bounding box center [445, 68] width 38 height 20
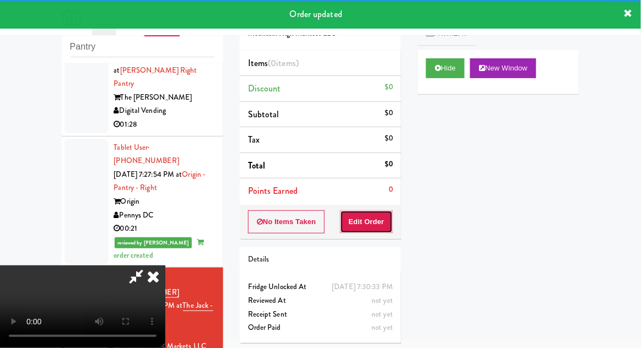
click at [375, 227] on button "Edit Order" at bounding box center [366, 221] width 53 height 23
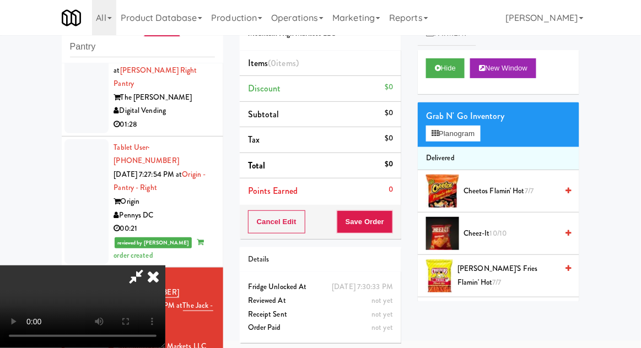
scroll to position [0, 0]
click at [478, 137] on button "Planogram" at bounding box center [453, 134] width 54 height 17
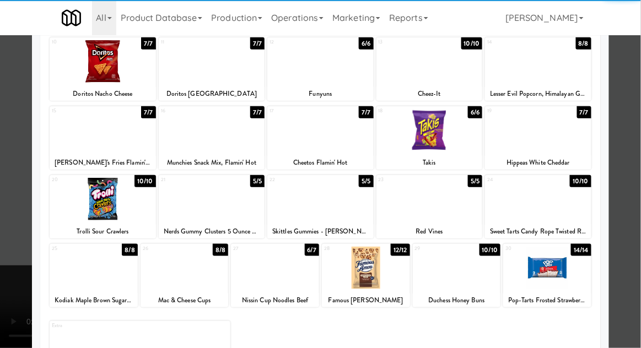
scroll to position [139, 0]
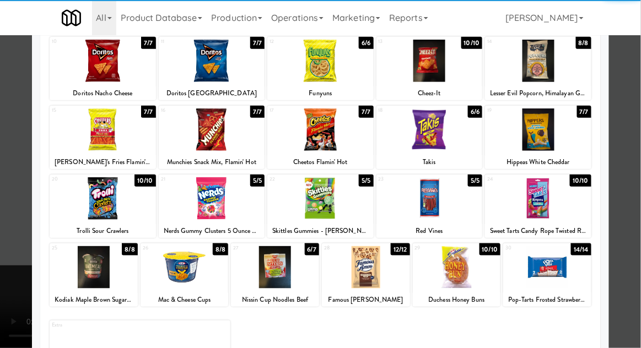
click at [567, 209] on div at bounding box center [538, 198] width 106 height 42
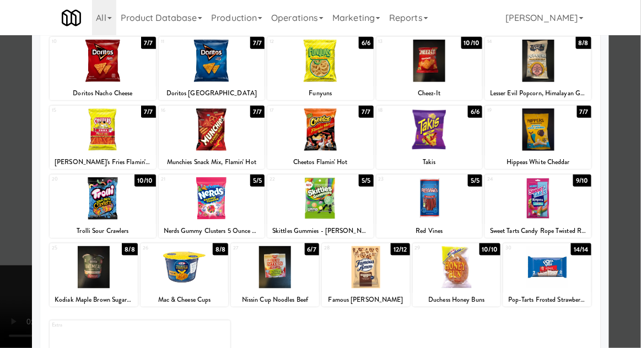
click at [1, 220] on div at bounding box center [320, 174] width 641 height 348
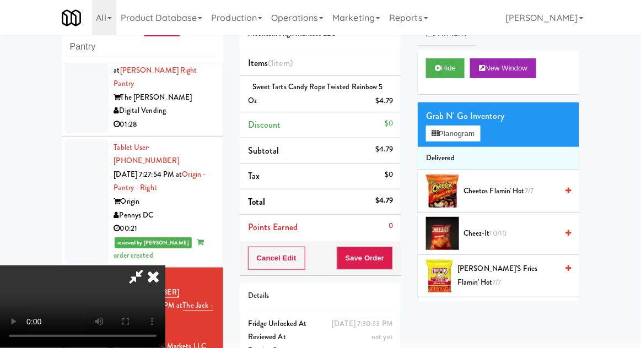
scroll to position [40, 0]
click at [391, 263] on button "Save Order" at bounding box center [365, 258] width 56 height 23
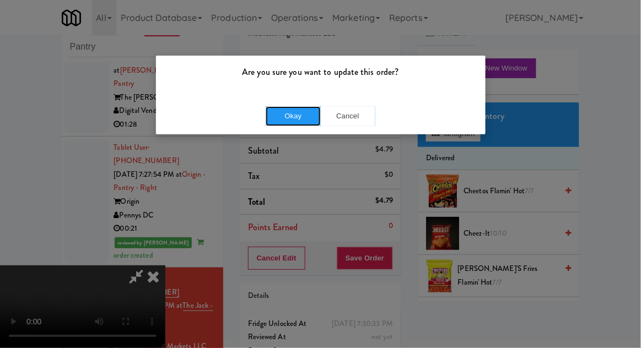
click at [274, 120] on button "Okay" at bounding box center [293, 116] width 55 height 20
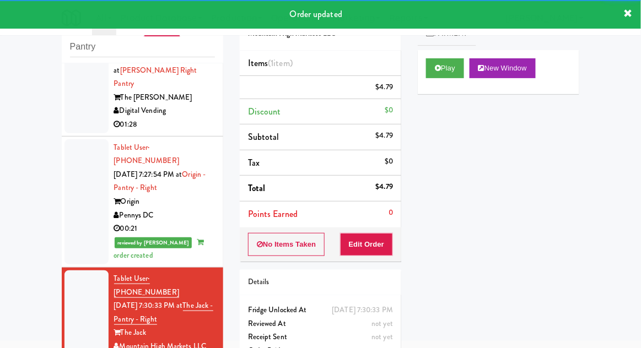
scroll to position [203, 0]
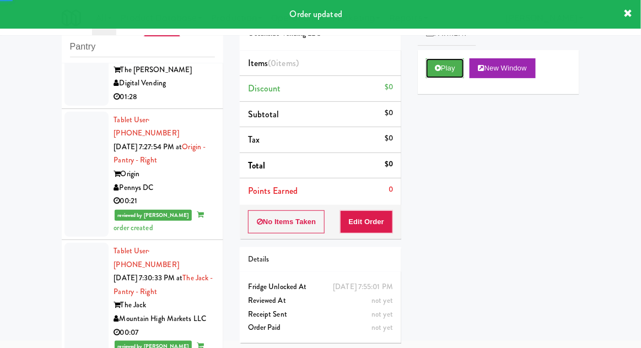
click at [446, 62] on button "Play" at bounding box center [445, 68] width 38 height 20
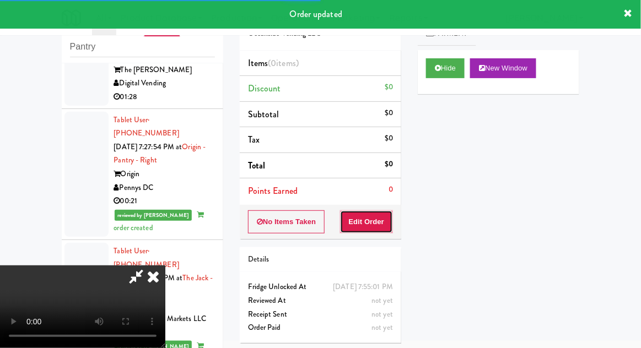
click at [375, 215] on button "Edit Order" at bounding box center [366, 221] width 53 height 23
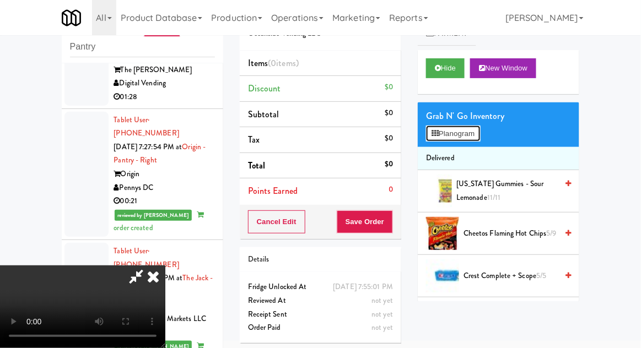
click at [472, 133] on button "Planogram" at bounding box center [453, 134] width 54 height 17
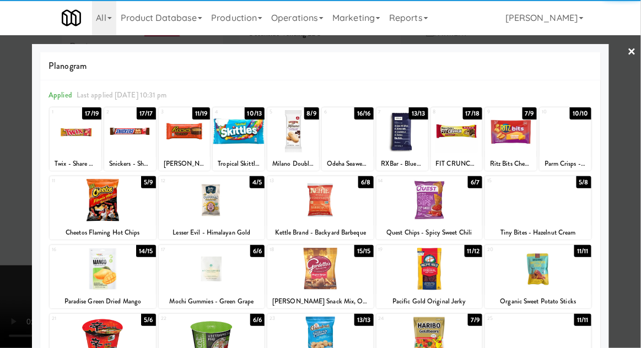
click at [453, 208] on div at bounding box center [429, 200] width 106 height 42
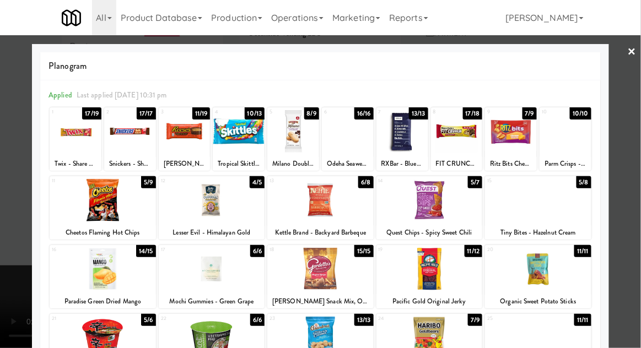
click at [1, 202] on div at bounding box center [320, 174] width 641 height 348
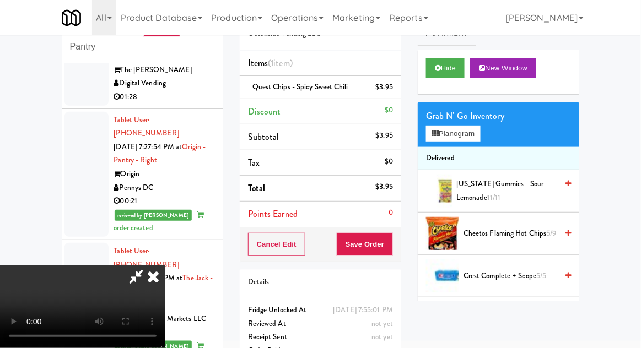
scroll to position [40, 0]
click at [391, 247] on button "Save Order" at bounding box center [365, 244] width 56 height 23
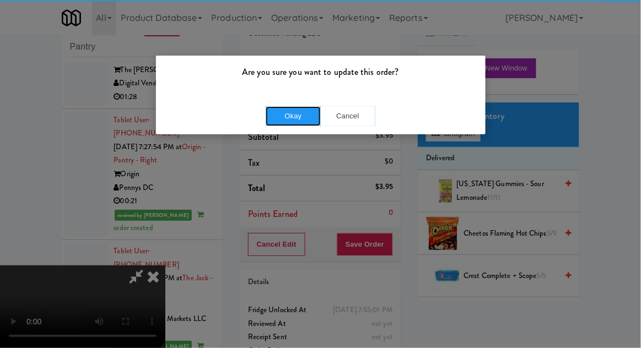
click at [278, 120] on button "Okay" at bounding box center [293, 116] width 55 height 20
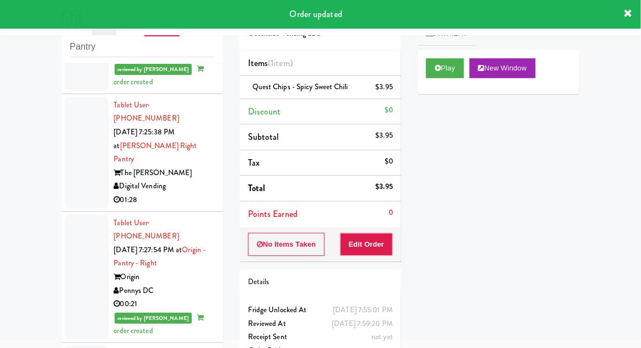
scroll to position [0, 0]
